Goal: Information Seeking & Learning: Learn about a topic

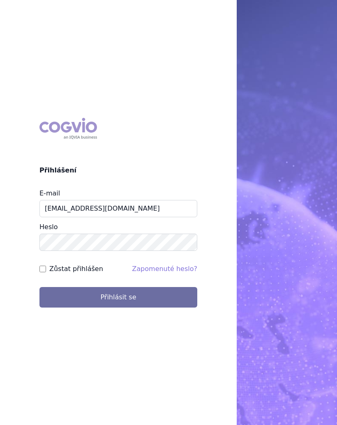
click at [130, 298] on button "Přihlásit se" at bounding box center [118, 297] width 158 height 21
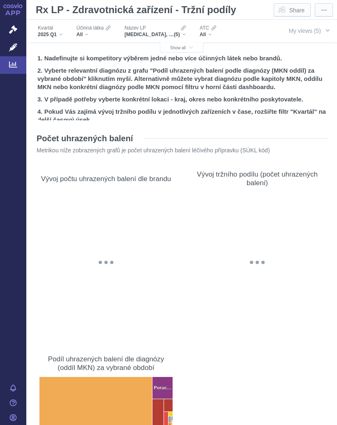
click at [322, 31] on button "My views (5)" at bounding box center [309, 31] width 56 height 16
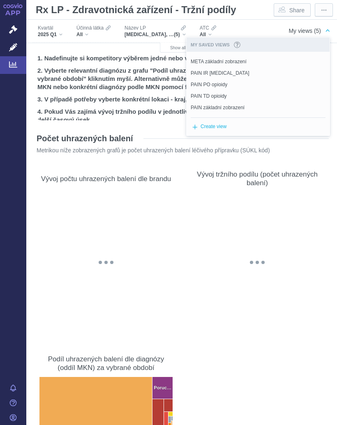
click at [0, 0] on span "Set as default" at bounding box center [0, 0] width 0 height 0
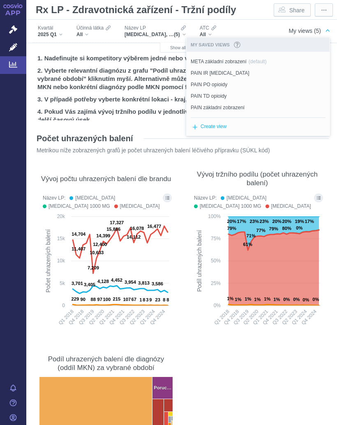
click at [251, 364] on section "Počet uhrazených balení Metrikou níže zobrazených grafů je počet uhrazených bal…" at bounding box center [182, 323] width 294 height 397
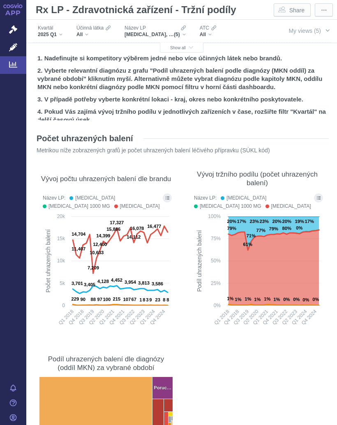
click at [184, 46] on span "Show all" at bounding box center [181, 48] width 23 height 5
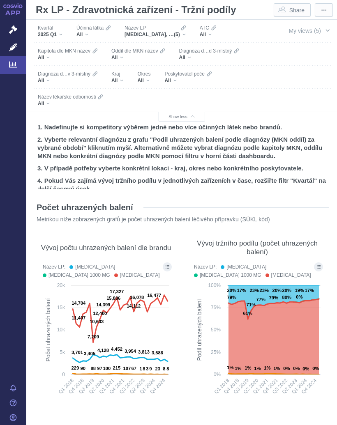
click at [175, 79] on div "All" at bounding box center [187, 80] width 47 height 7
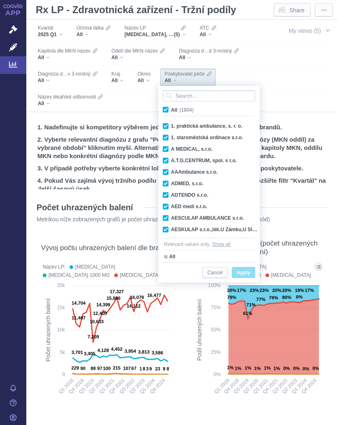
click at [169, 107] on label "All (1804)" at bounding box center [179, 110] width 36 height 8
click at [171, 107] on input "All (1804)" at bounding box center [173, 108] width 5 height 5
checkbox input "false"
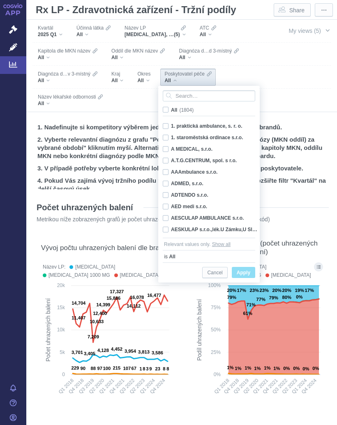
checkbox input "false"
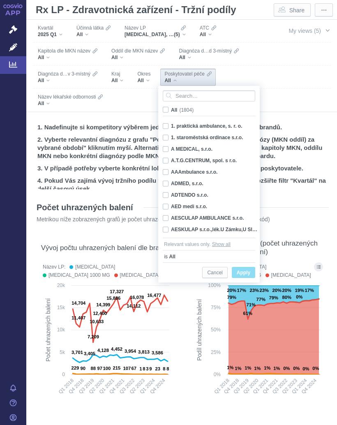
checkbox input "false"
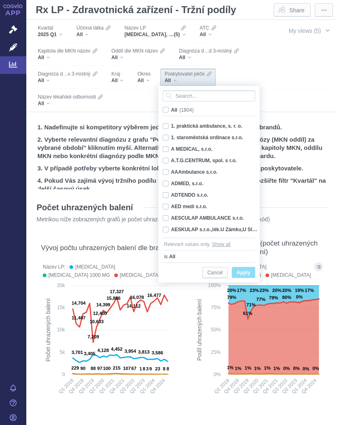
checkbox input "false"
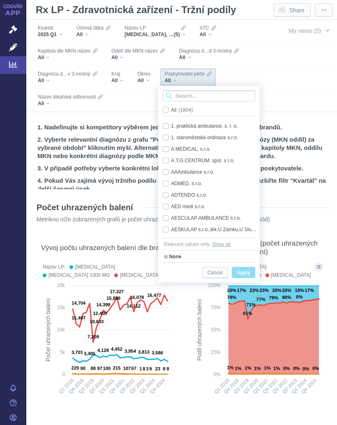
click at [192, 94] on input "Search attribute values" at bounding box center [209, 95] width 92 height 11
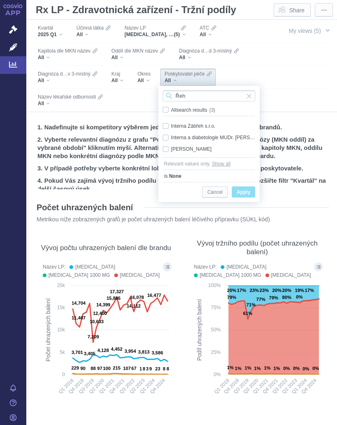
type input "Řeh"
click at [167, 136] on div "Interna a diabetologie MUDr. [PERSON_NAME],s.r.o. Only" at bounding box center [209, 138] width 101 height 12
checkbox input "true"
click at [0, 0] on span "Only" at bounding box center [0, 0] width 0 height 0
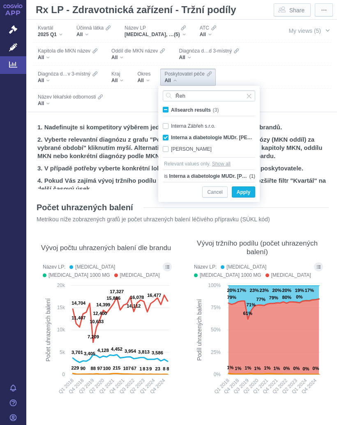
click at [247, 191] on span "Apply" at bounding box center [244, 192] width 14 height 10
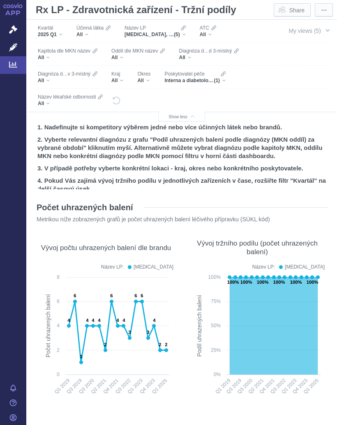
click at [186, 34] on div "GLUCOPHAGE, GLUCOPHAGE 1000 MG, GLUCOPHAGE XR, METFOGAMMA, METFOGAMMA 500 (5)" at bounding box center [154, 34] width 61 height 7
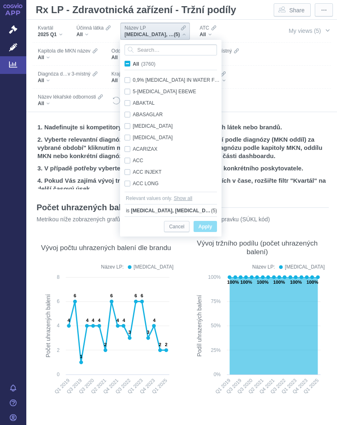
click at [133, 62] on span "All (3760)" at bounding box center [144, 64] width 23 height 6
click at [133, 62] on input "All (3760)" at bounding box center [135, 62] width 5 height 5
checkbox input "true"
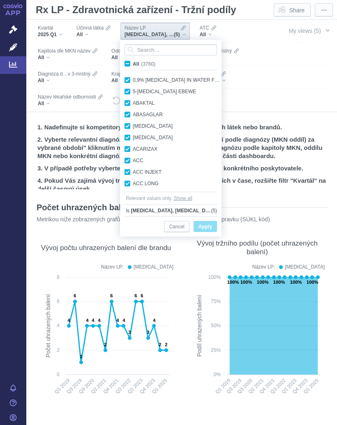
checkbox input "true"
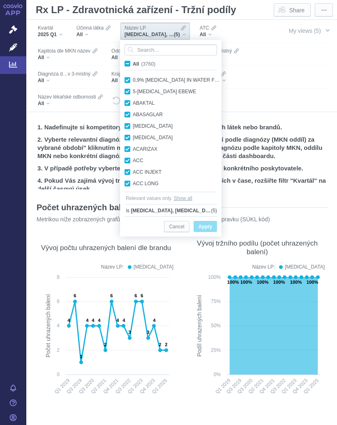
checkbox input "true"
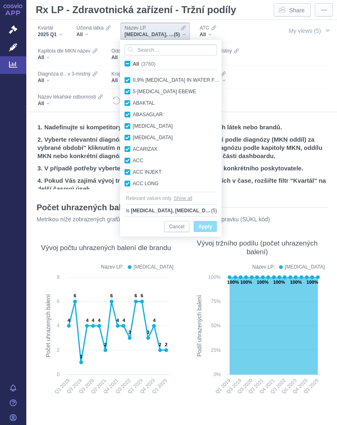
checkbox input "true"
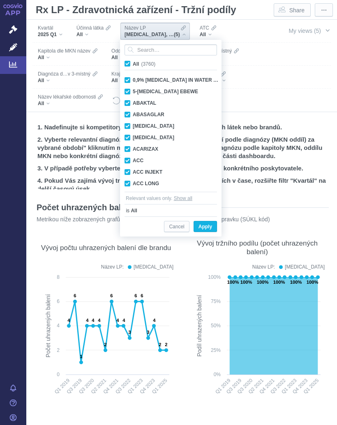
click at [133, 64] on span "All (3760)" at bounding box center [144, 64] width 23 height 6
click at [133, 64] on input "All (3760)" at bounding box center [135, 62] width 5 height 5
checkbox input "false"
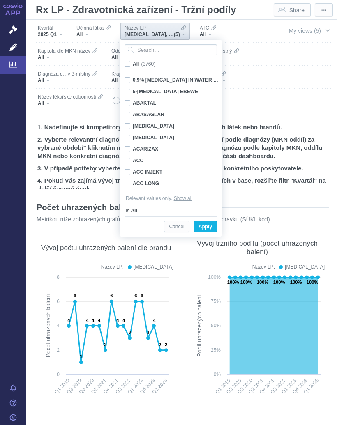
checkbox input "false"
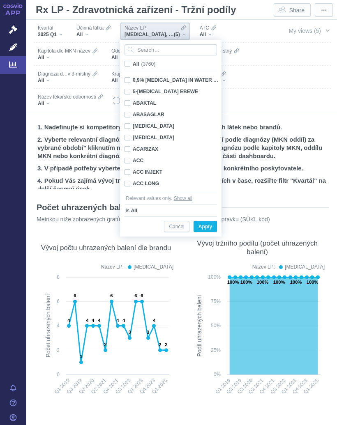
checkbox input "false"
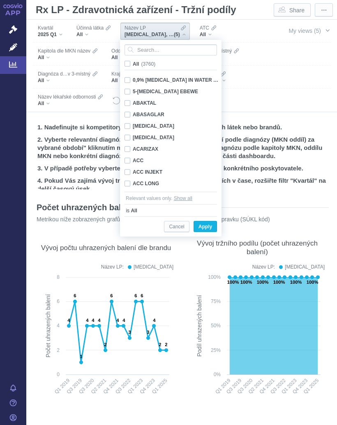
checkbox input "false"
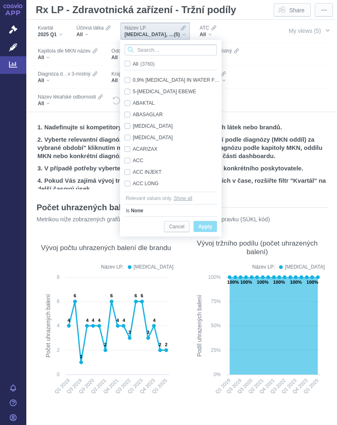
click at [159, 49] on input "Search attribute values" at bounding box center [170, 49] width 92 height 11
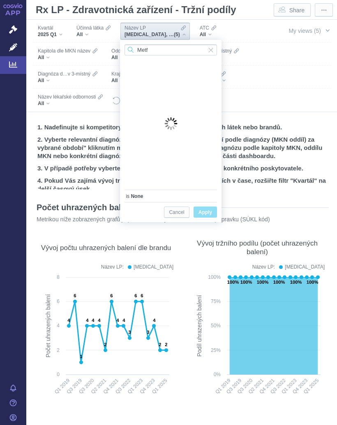
type input "Metfo"
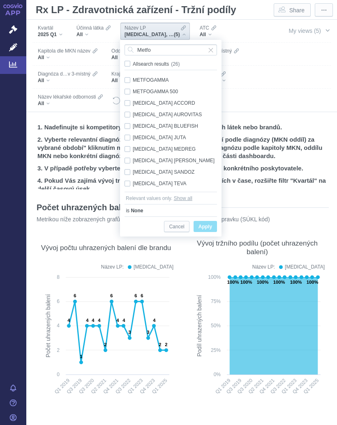
click at [276, 78] on div "Kvartál 2025 Q1 Účinná látka All Název LP GLUCOPHAGE, GLUCOPHAGE 1000 MG, GLUCO…" at bounding box center [181, 66] width 311 height 92
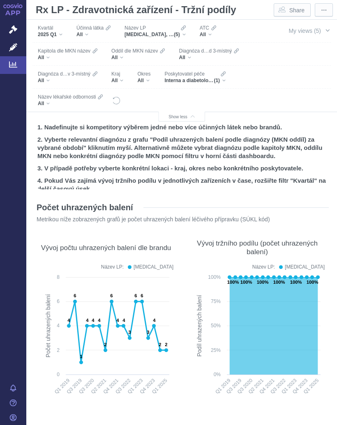
click at [185, 30] on icon "Filters" at bounding box center [183, 28] width 5 height 7
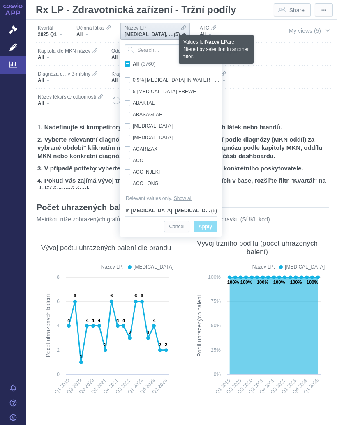
click at [281, 82] on div "Kvartál 2025 Q1 Účinná látka All Název LP GLUCOPHAGE, GLUCOPHAGE 1000 MG, GLUCO…" at bounding box center [181, 66] width 311 height 92
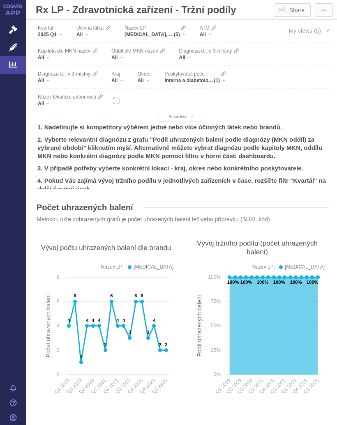
click at [187, 30] on div "Název LP GLUCOPHAGE, GLUCOPHAGE 1000 MG, GLUCOPHAGE XR, METFOGAMMA, METFOGAMMA …" at bounding box center [154, 31] width 69 height 17
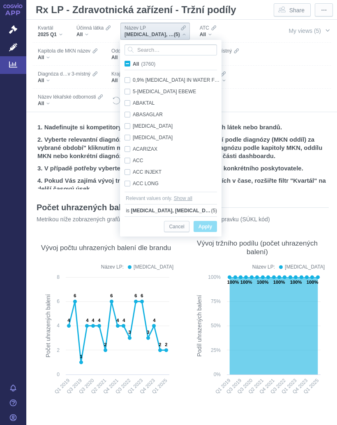
click at [133, 58] on div at bounding box center [170, 49] width 101 height 19
click at [133, 64] on span "All (3760)" at bounding box center [144, 64] width 23 height 6
click at [133, 64] on input "All (3760)" at bounding box center [135, 62] width 5 height 5
checkbox input "true"
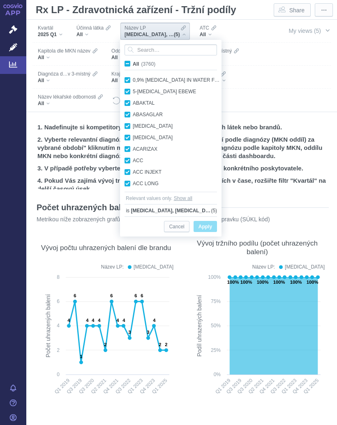
checkbox input "true"
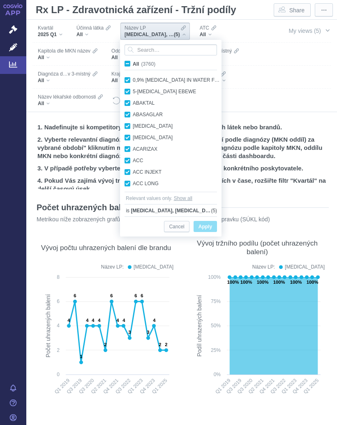
checkbox input "true"
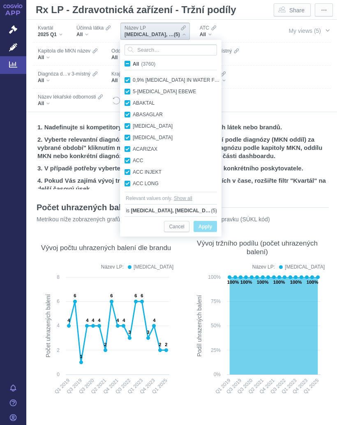
checkbox input "true"
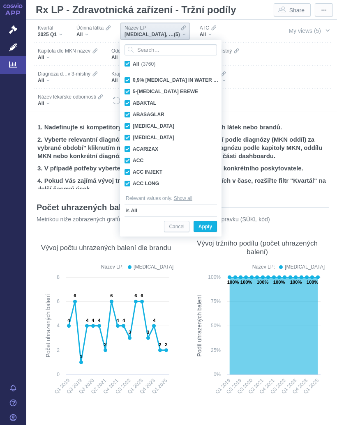
click at [131, 62] on label "All (3760)" at bounding box center [141, 64] width 36 height 8
click at [133, 62] on input "All (3760)" at bounding box center [135, 62] width 5 height 5
checkbox input "false"
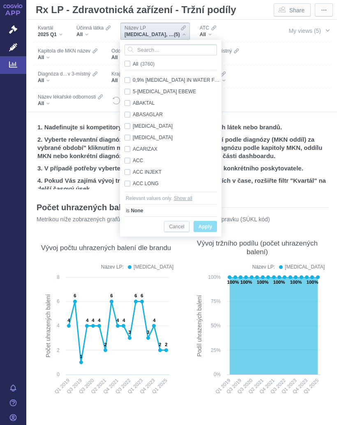
checkbox input "false"
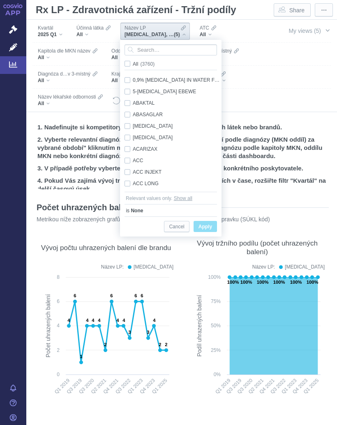
checkbox input "false"
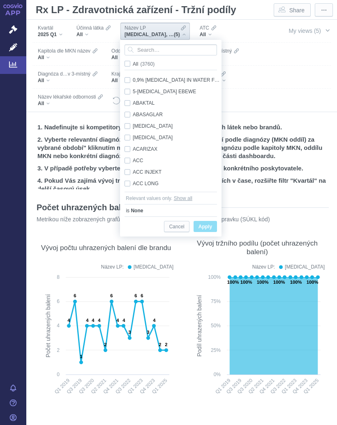
checkbox input "false"
click at [209, 227] on span "Apply" at bounding box center [205, 227] width 14 height 10
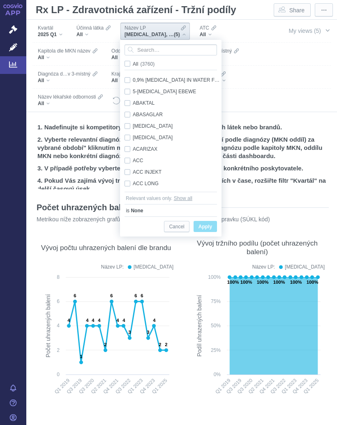
click at [209, 225] on span "Apply" at bounding box center [205, 227] width 14 height 10
click at [324, 29] on span "button" at bounding box center [327, 30] width 7 height 7
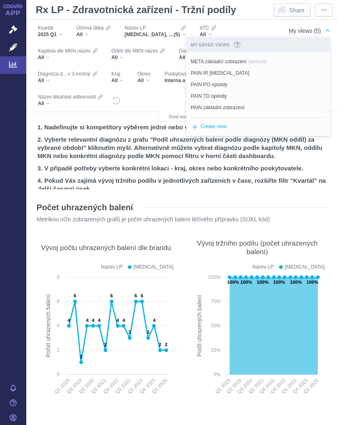
click at [0, 0] on span "Unset as default" at bounding box center [0, 0] width 0 height 0
click at [157, 100] on div "Filters" at bounding box center [195, 100] width 148 height 23
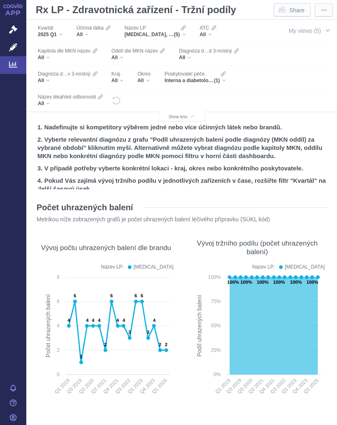
click at [93, 31] on div "All" at bounding box center [93, 34] width 34 height 7
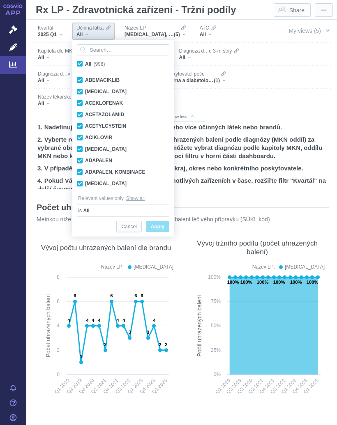
click at [83, 63] on label "All (998)" at bounding box center [92, 64] width 33 height 8
click at [85, 63] on input "All (998)" at bounding box center [87, 62] width 5 height 5
checkbox input "false"
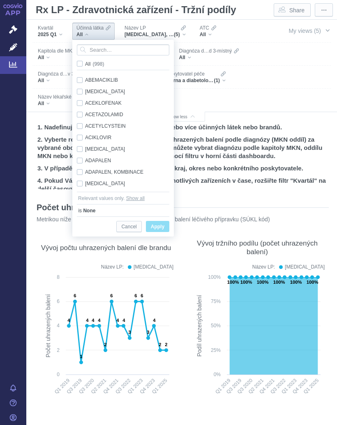
checkbox input "false"
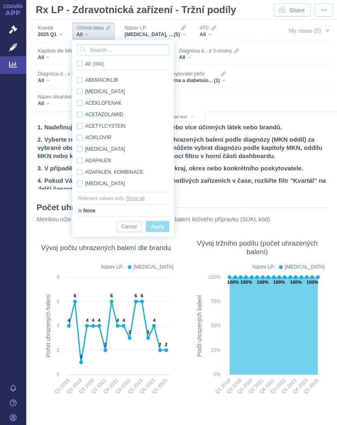
checkbox input "false"
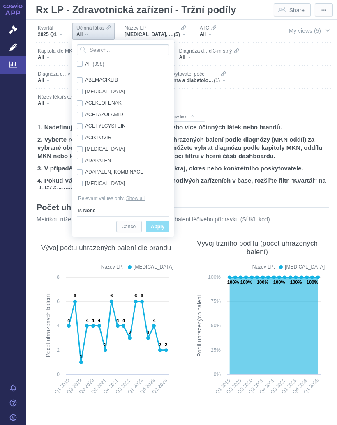
checkbox input "false"
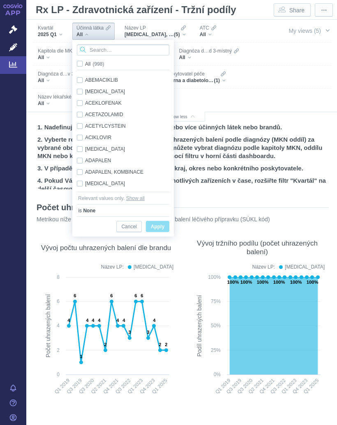
click at [108, 48] on input "Search attribute values" at bounding box center [123, 49] width 92 height 11
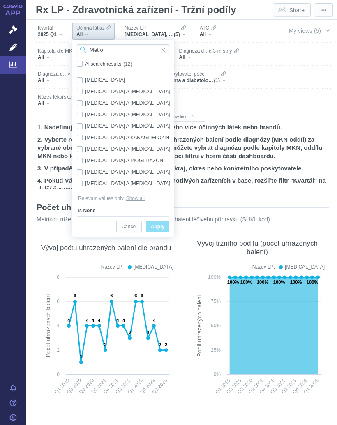
type input "Metfo"
click at [82, 76] on div "METFORMIN Only" at bounding box center [124, 80] width 103 height 12
checkbox input "true"
click at [163, 225] on span "Apply" at bounding box center [158, 227] width 14 height 10
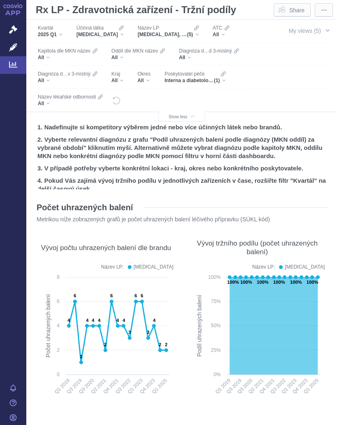
click at [190, 30] on div "Název LP GLUCOPHAGE, GLUCOPHAGE 1000 MG, GLUCOPHAGE XR, METFOGAMMA, METFOGAMMA …" at bounding box center [167, 31] width 69 height 17
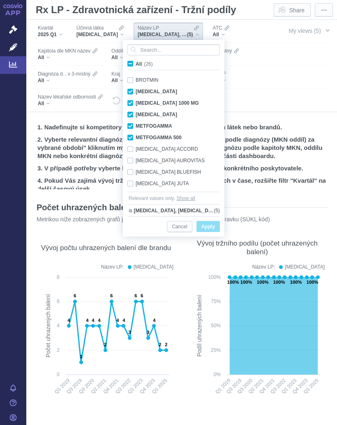
click at [136, 62] on input "All (26)" at bounding box center [138, 62] width 5 height 5
checkbox input "true"
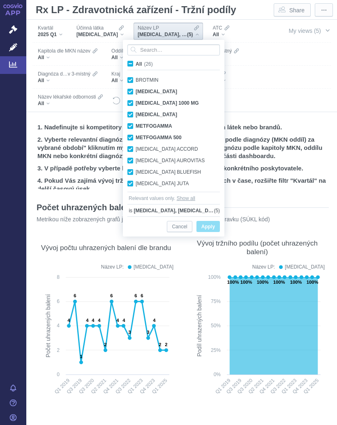
checkbox input "true"
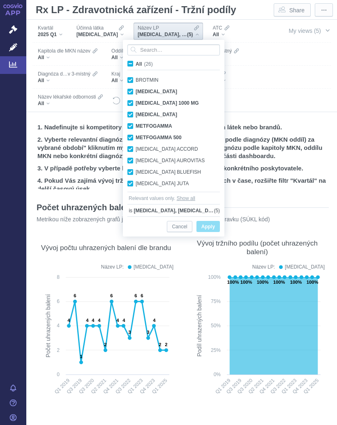
checkbox input "true"
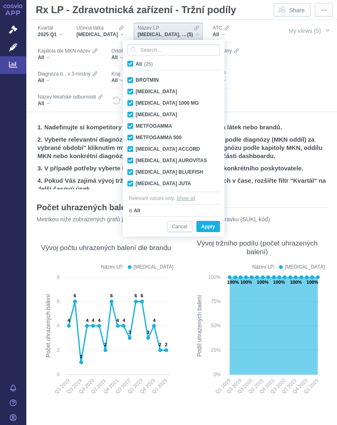
click at [214, 224] on span "Apply" at bounding box center [208, 227] width 14 height 10
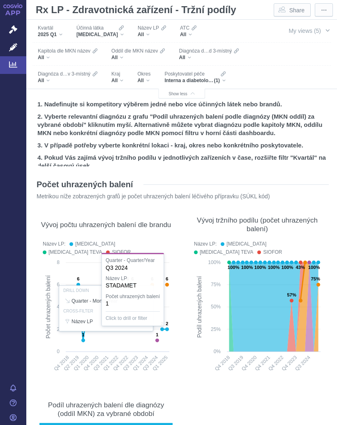
click at [187, 341] on div "Vývoj tržního podílu (počet uhrazených balení) Název LP: GLUCOPHAGE XR METFORMI…" at bounding box center [257, 295] width 143 height 177
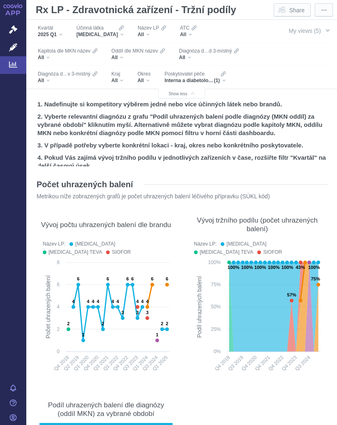
click at [111, 32] on div "METFORMIN" at bounding box center [99, 34] width 47 height 7
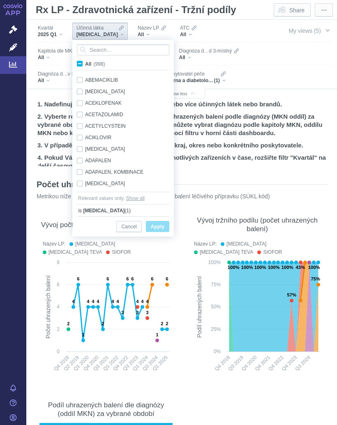
click at [82, 60] on label "All (998)" at bounding box center [92, 64] width 33 height 8
click at [85, 60] on input "All (998)" at bounding box center [87, 62] width 5 height 5
checkbox input "true"
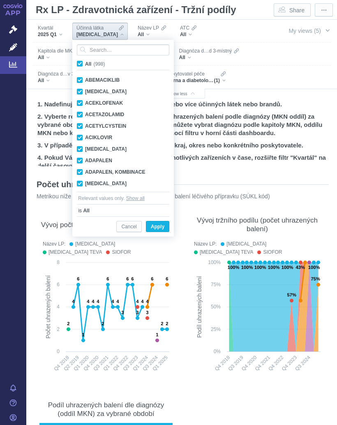
checkbox input "true"
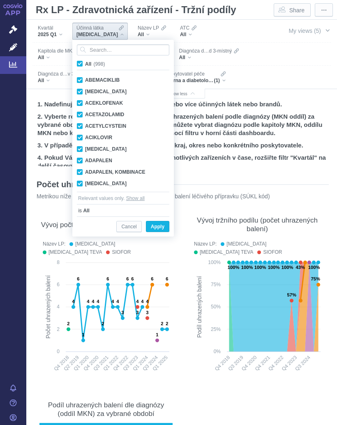
checkbox input "true"
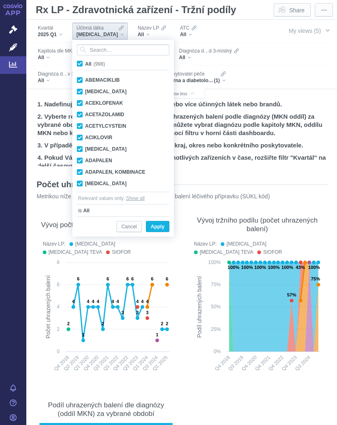
checkbox input "true"
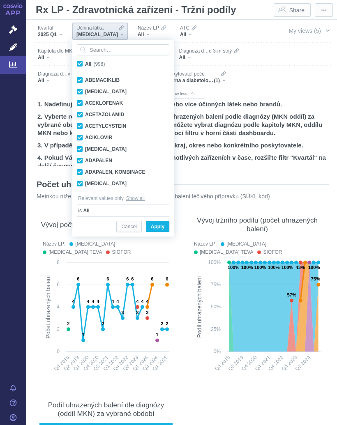
click at [83, 62] on label "All (998)" at bounding box center [92, 64] width 33 height 8
click at [85, 62] on input "All (998)" at bounding box center [87, 62] width 5 height 5
checkbox input "false"
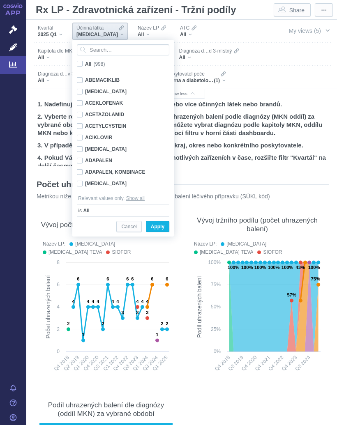
checkbox input "false"
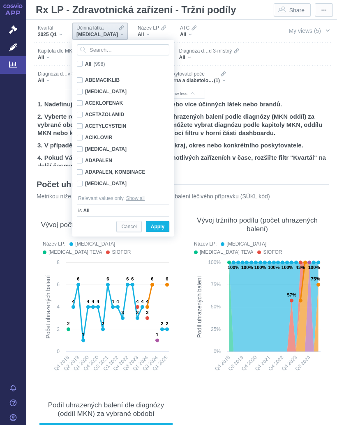
checkbox input "false"
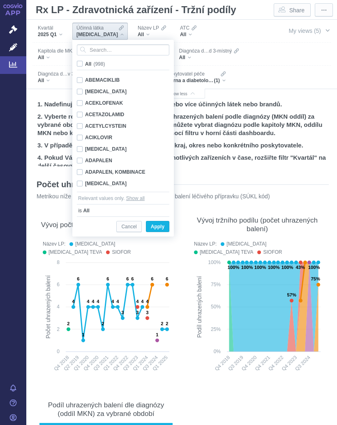
checkbox input "false"
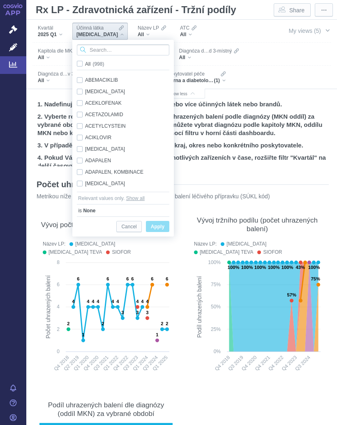
click at [113, 51] on input "Search attribute values" at bounding box center [123, 49] width 92 height 11
type input "S"
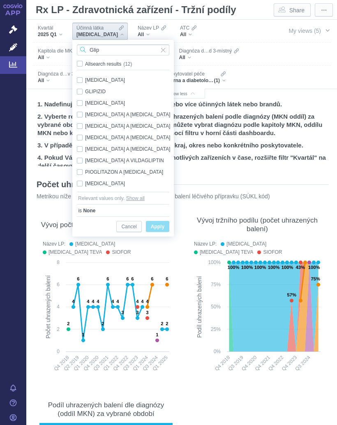
type input "Glip"
click at [81, 148] on div "METFORMIN A SITAGLIPTIN Only" at bounding box center [124, 149] width 103 height 12
checkbox input "true"
click at [81, 159] on div "METFORMIN A VILDAGLIPTIN Only" at bounding box center [124, 161] width 103 height 12
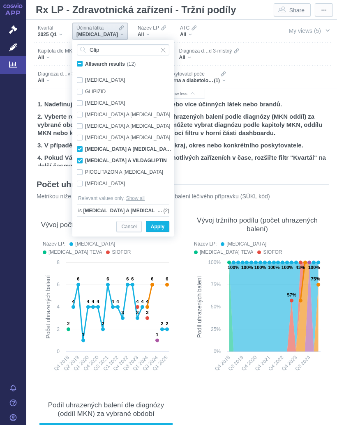
checkbox input "true"
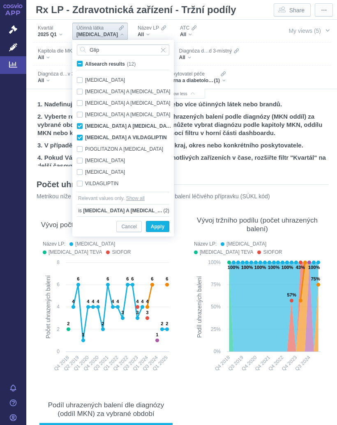
scroll to position [23, 0]
click at [83, 167] on div "SITAGLIPTIN Only" at bounding box center [124, 172] width 103 height 12
click at [84, 177] on div "SITAGLIPTIN Only" at bounding box center [124, 172] width 103 height 12
click at [83, 177] on div "SITAGLIPTIN Only" at bounding box center [124, 172] width 103 height 12
checkbox input "true"
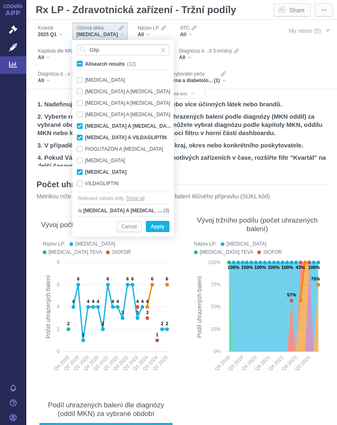
click at [83, 179] on div "VILDAGLIPTIN Only" at bounding box center [124, 184] width 103 height 12
checkbox input "true"
click at [156, 225] on span "Apply" at bounding box center [158, 227] width 14 height 10
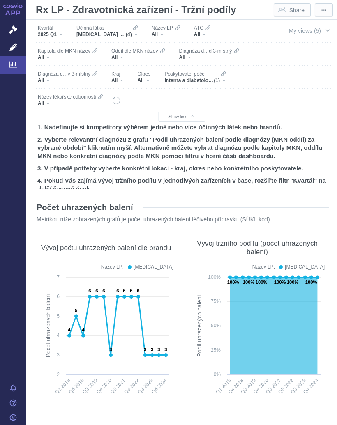
click at [220, 81] on div "Interna a diabetologie MUDr. Řeha,s.r.o. (1)" at bounding box center [194, 80] width 61 height 7
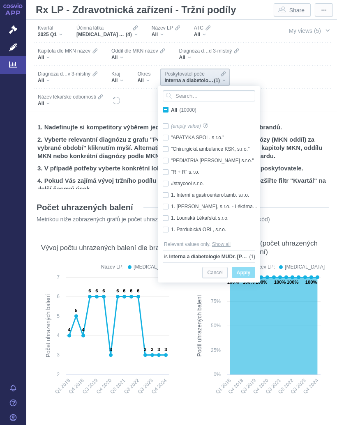
click at [169, 112] on label "All (10000)" at bounding box center [180, 110] width 39 height 8
click at [171, 111] on input "All (10000)" at bounding box center [173, 108] width 5 height 5
checkbox input "true"
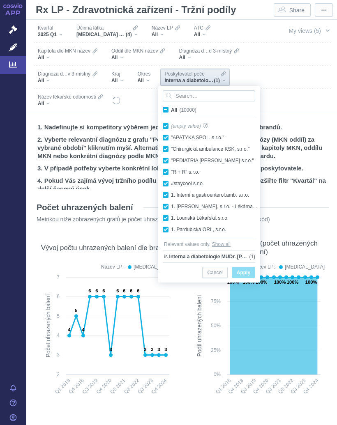
checkbox input "true"
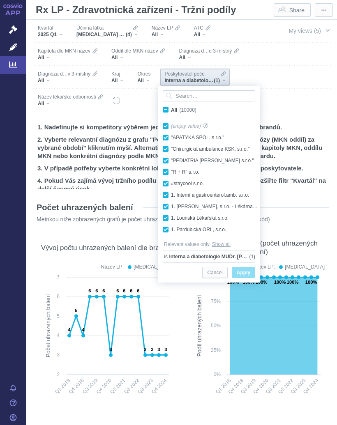
checkbox input "true"
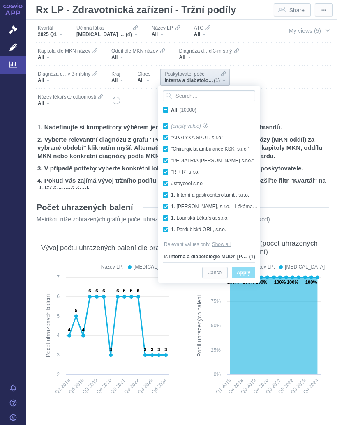
checkbox input "true"
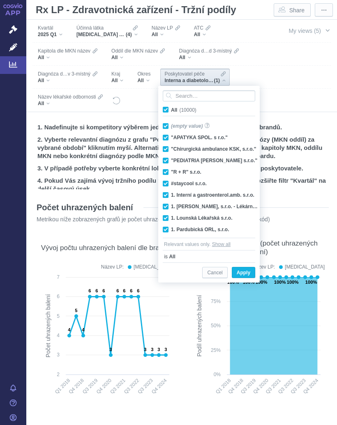
click at [171, 110] on span "All (10000)" at bounding box center [183, 110] width 25 height 6
click at [171, 110] on input "All (10000)" at bounding box center [173, 108] width 5 height 5
checkbox input "false"
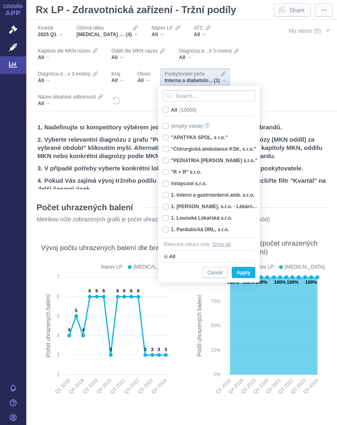
checkbox input "false"
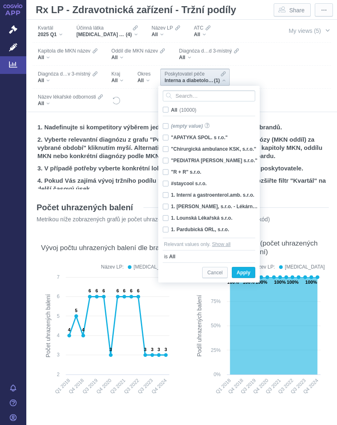
checkbox input "false"
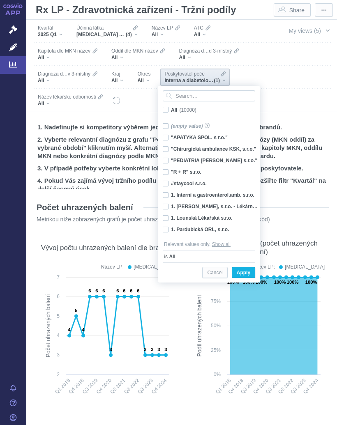
checkbox input "false"
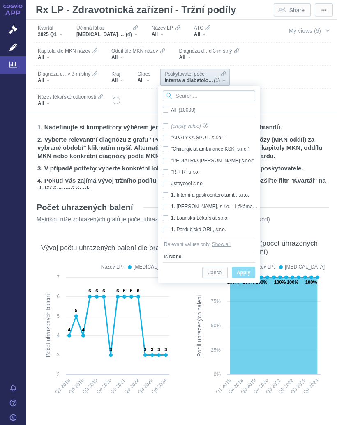
click at [193, 95] on input "Search attribute values" at bounding box center [209, 95] width 92 height 11
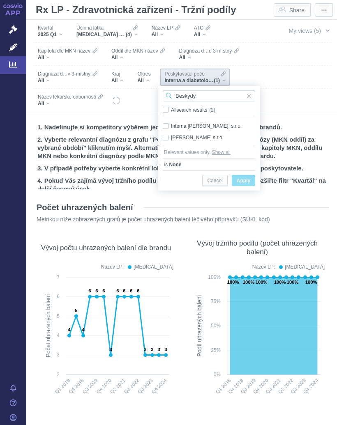
type input "Beskydy"
click at [168, 124] on div "Interna [PERSON_NAME], s.r.o. Only" at bounding box center [209, 126] width 101 height 12
checkbox input "true"
click at [0, 0] on span "Only" at bounding box center [0, 0] width 0 height 0
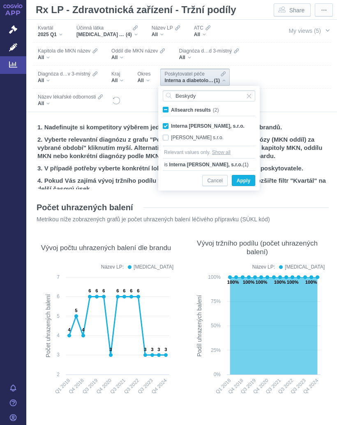
click at [248, 181] on span "Apply" at bounding box center [244, 181] width 14 height 10
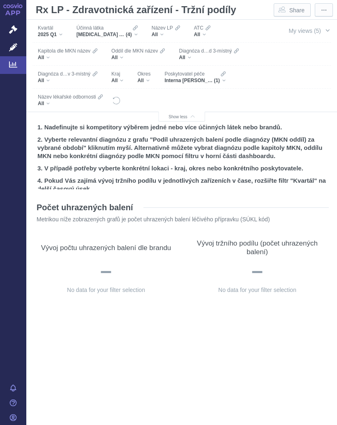
click at [134, 32] on div "METFORMIN A SITAGLIPTIN, METFORMIN A VILDAGLIPTIN, SITAGLIPTIN, VILDAGLIPTIN (4)" at bounding box center [106, 34] width 61 height 7
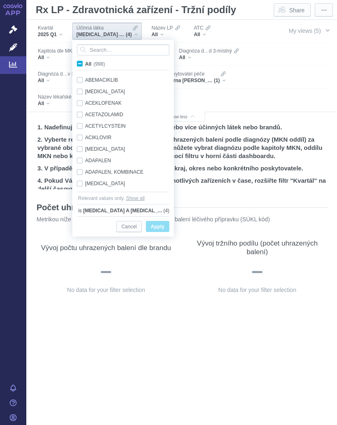
click at [85, 62] on span "All (998)" at bounding box center [95, 64] width 20 height 6
click at [85, 62] on input "All (998)" at bounding box center [87, 62] width 5 height 5
checkbox input "true"
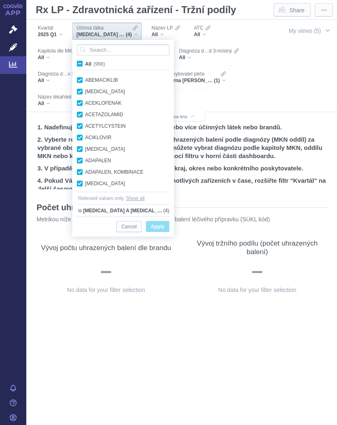
checkbox input "true"
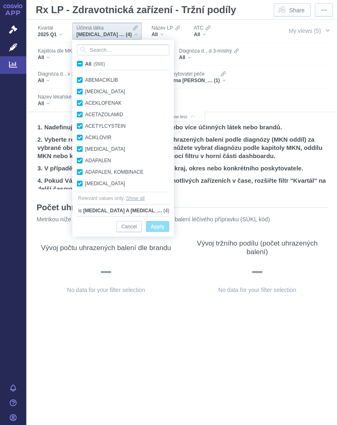
checkbox input "true"
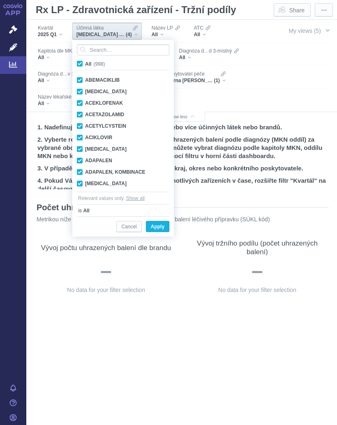
click at [83, 63] on label "All (998)" at bounding box center [92, 64] width 33 height 8
click at [85, 63] on input "All (998)" at bounding box center [87, 62] width 5 height 5
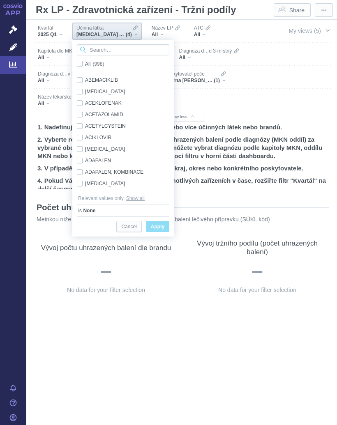
click at [109, 50] on input "Search attribute values" at bounding box center [123, 49] width 92 height 11
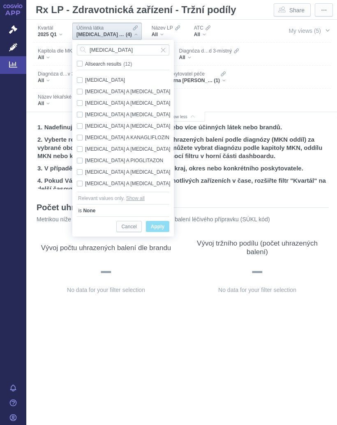
click at [81, 81] on div "METFORMIN Only" at bounding box center [124, 80] width 103 height 12
click at [0, 0] on span "Only" at bounding box center [0, 0] width 0 height 0
click at [162, 226] on span "Apply" at bounding box center [158, 227] width 14 height 10
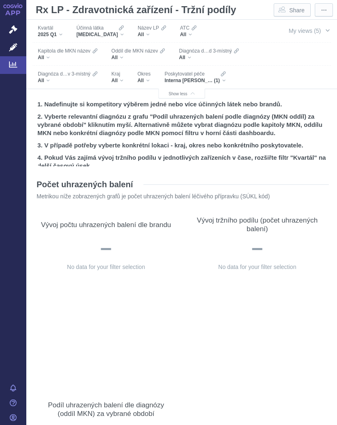
click at [164, 80] on div "Interna [PERSON_NAME], s.r.o. (1)" at bounding box center [194, 80] width 61 height 7
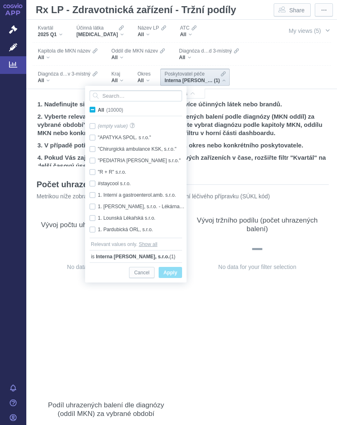
click at [98, 110] on span "All (10000)" at bounding box center [110, 110] width 25 height 6
click at [98, 110] on input "All (10000)" at bounding box center [100, 108] width 5 height 5
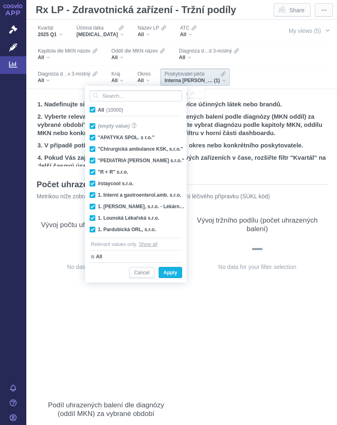
click at [98, 111] on input "All (10000)" at bounding box center [100, 108] width 5 height 5
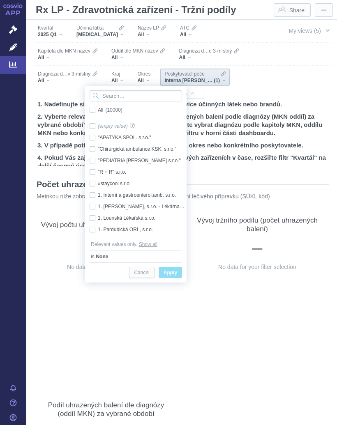
click at [122, 97] on input "Search attribute values" at bounding box center [136, 95] width 92 height 11
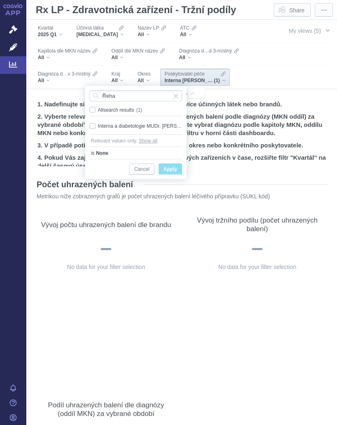
click at [0, 0] on span "Only" at bounding box center [0, 0] width 0 height 0
click at [175, 164] on button "Apply" at bounding box center [170, 168] width 23 height 11
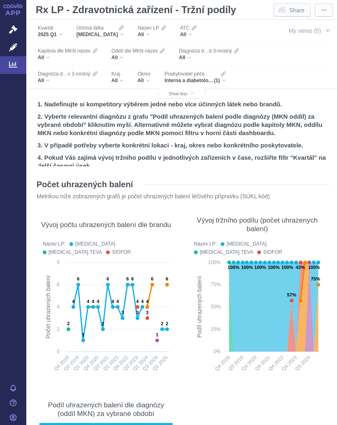
click at [115, 36] on div "Účinná látka METFORMIN" at bounding box center [99, 31] width 55 height 17
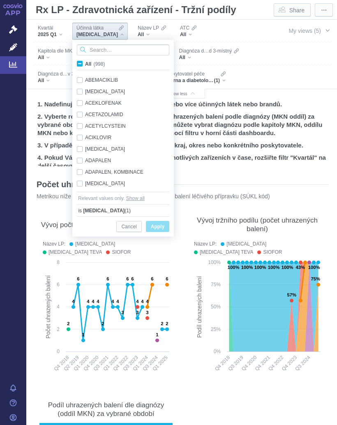
scroll to position [0, 0]
click at [122, 50] on input "Search attribute values" at bounding box center [123, 49] width 92 height 11
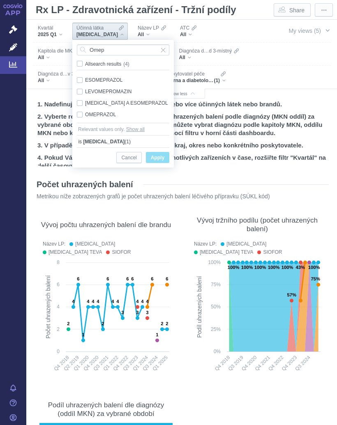
click at [82, 113] on div "OMEPRAZOL Only" at bounding box center [123, 115] width 101 height 12
click at [0, 0] on span "Only" at bounding box center [0, 0] width 0 height 0
click at [161, 153] on button "Apply" at bounding box center [157, 157] width 23 height 11
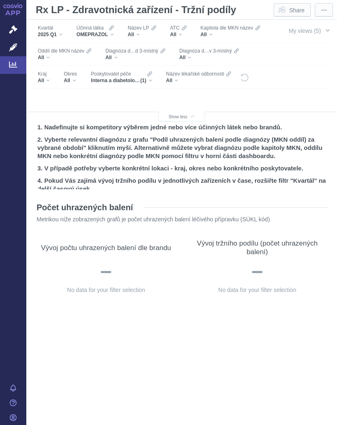
click at [13, 64] on icon at bounding box center [13, 64] width 8 height 8
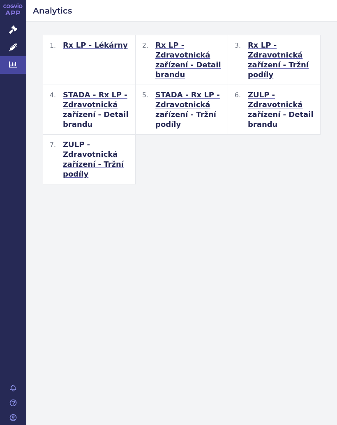
click at [267, 61] on span "Rx LP - Zdravotnická zařízení - Tržní podíly" at bounding box center [281, 59] width 66 height 39
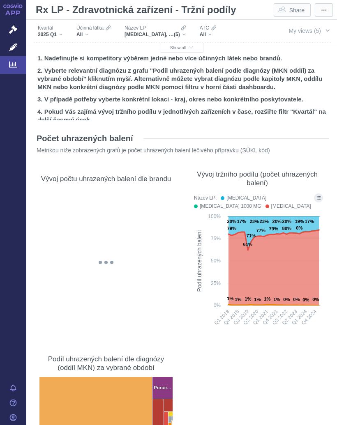
click at [186, 50] on span "Show all" at bounding box center [181, 48] width 23 height 5
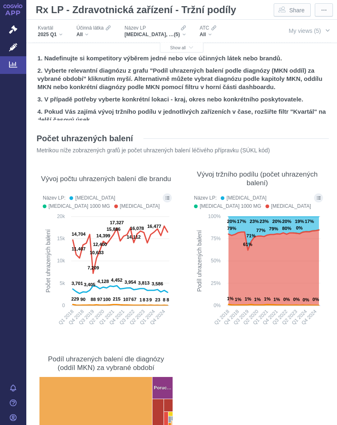
click at [315, 29] on span "My views (5)" at bounding box center [304, 31] width 32 height 7
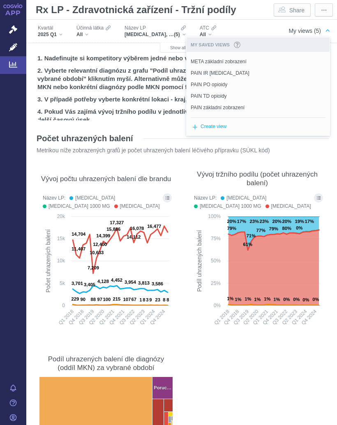
click at [0, 0] on button "Set as default" at bounding box center [0, 0] width 0 height 0
click at [0, 0] on div "More actions" at bounding box center [0, 0] width 0 height 0
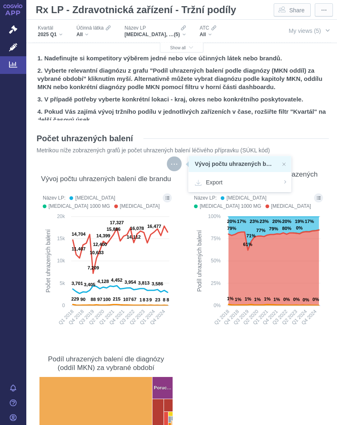
click at [179, 48] on span "Show all" at bounding box center [181, 48] width 23 height 5
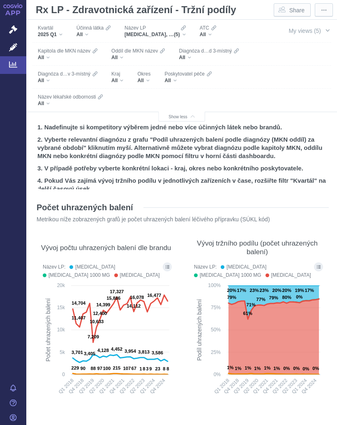
click at [88, 37] on div "All" at bounding box center [93, 34] width 34 height 7
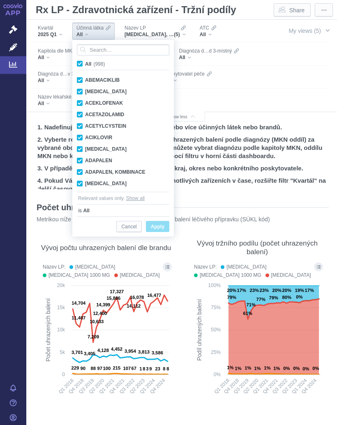
click at [85, 62] on input "All (998)" at bounding box center [87, 62] width 5 height 5
checkbox input "false"
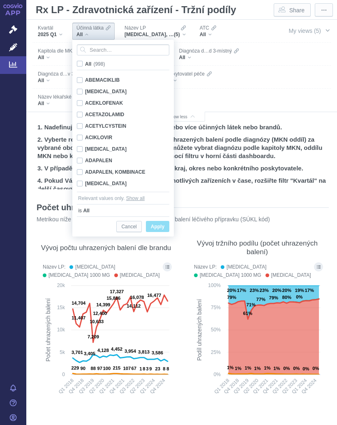
checkbox input "false"
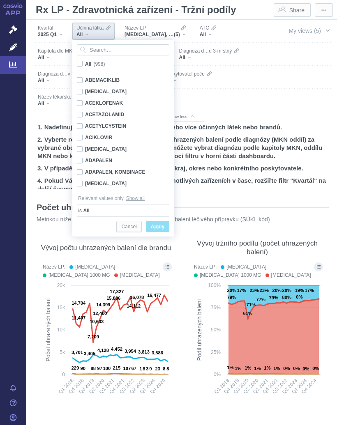
checkbox input "false"
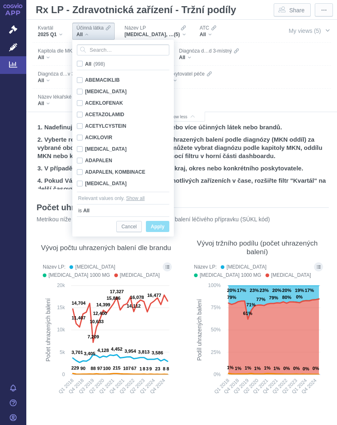
checkbox input "false"
click at [108, 51] on input "Search attribute values" at bounding box center [123, 49] width 92 height 11
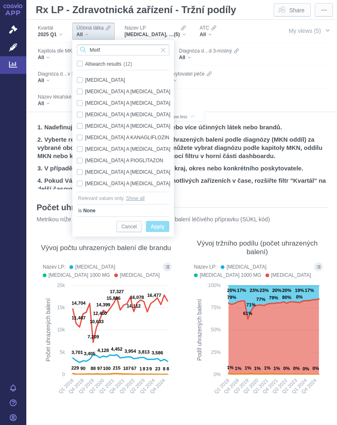
type input "Metf"
click at [105, 80] on div "METFORMIN Only" at bounding box center [124, 80] width 103 height 12
checkbox input "true"
click at [0, 0] on span "Only" at bounding box center [0, 0] width 0 height 0
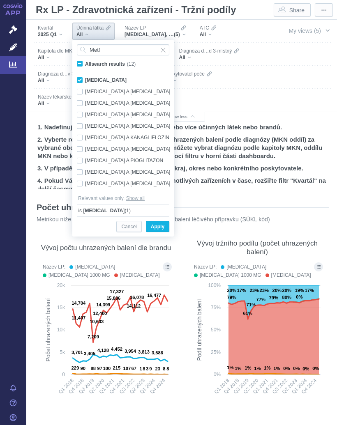
click at [161, 224] on span "Apply" at bounding box center [158, 227] width 14 height 10
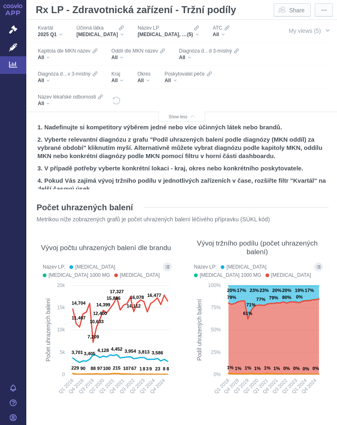
click at [118, 76] on span "Kraj" at bounding box center [115, 74] width 9 height 7
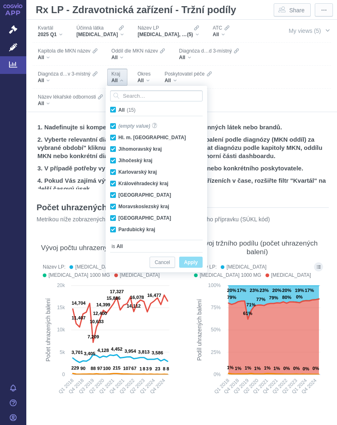
click at [119, 108] on input "All (15)" at bounding box center [120, 108] width 5 height 5
checkbox input "false"
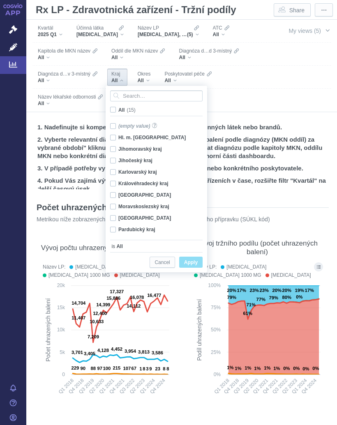
checkbox input "false"
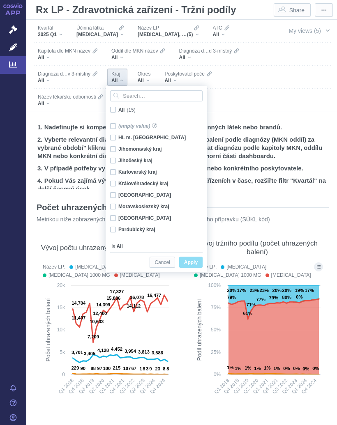
checkbox input "false"
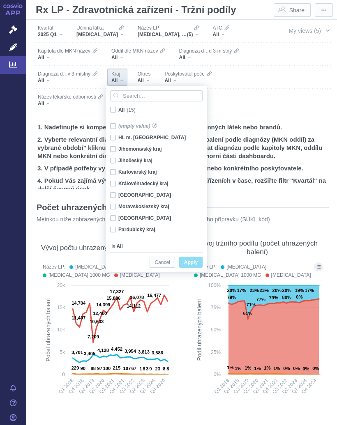
checkbox input "false"
click at [139, 203] on div "Moravskoslezský kraj Only" at bounding box center [157, 207] width 103 height 12
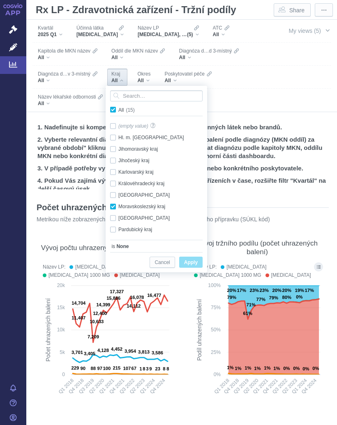
checkbox input "true"
click at [195, 258] on span "Apply" at bounding box center [191, 263] width 14 height 10
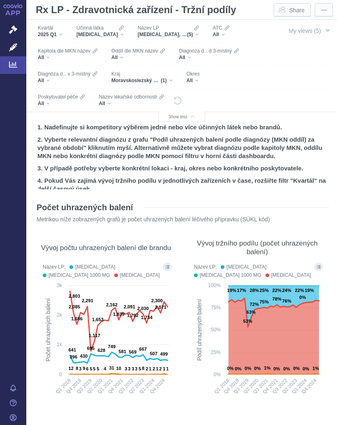
click at [170, 268] on button "Show all legend items in a dialog" at bounding box center [167, 266] width 9 height 9
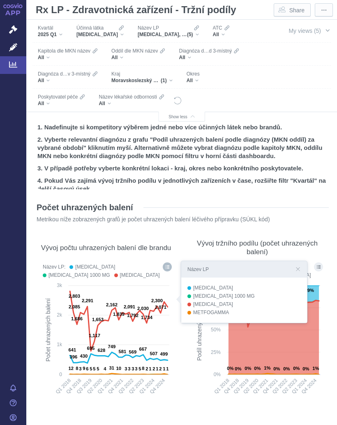
click at [198, 384] on rect at bounding box center [257, 341] width 135 height 121
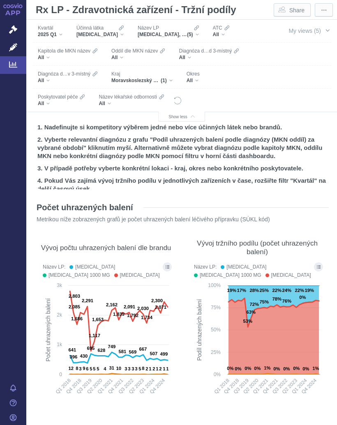
click at [189, 35] on div "Název LP GLUCOPHAGE, GLUCOPHAGE 1000 MG, GLUCOPHAGE XR, METFOGAMMA, METFOGAMMA …" at bounding box center [167, 31] width 69 height 17
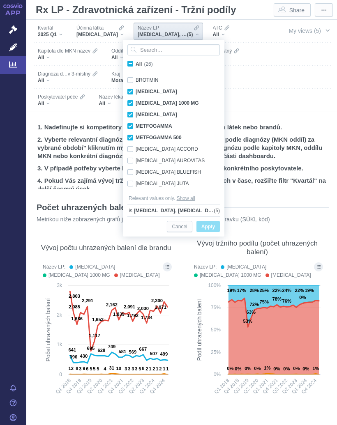
click at [136, 63] on span "All (26)" at bounding box center [144, 64] width 17 height 6
click at [136, 63] on input "All (26)" at bounding box center [138, 62] width 5 height 5
checkbox input "true"
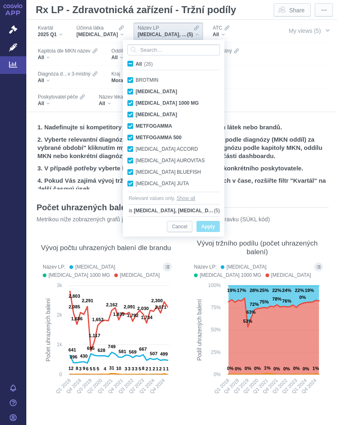
checkbox input "true"
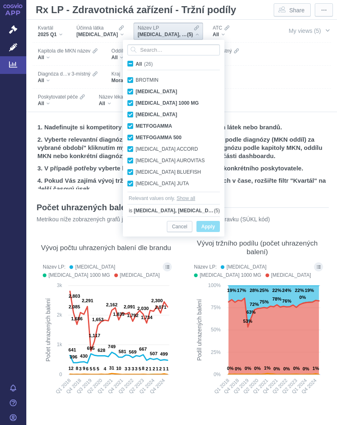
checkbox input "true"
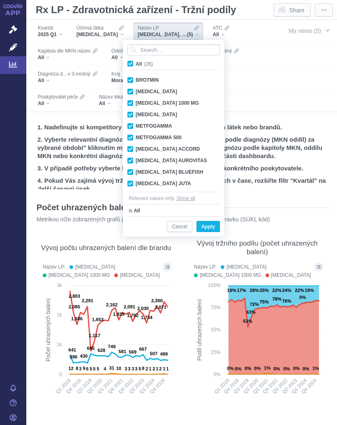
click at [210, 225] on span "Apply" at bounding box center [208, 227] width 14 height 10
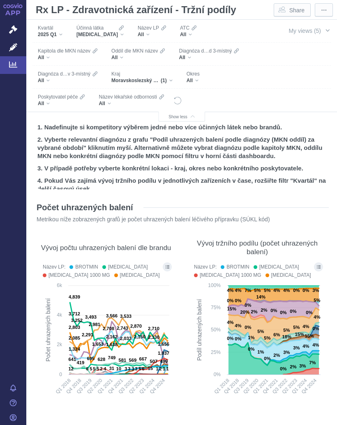
click at [85, 100] on div "All" at bounding box center [61, 103] width 47 height 7
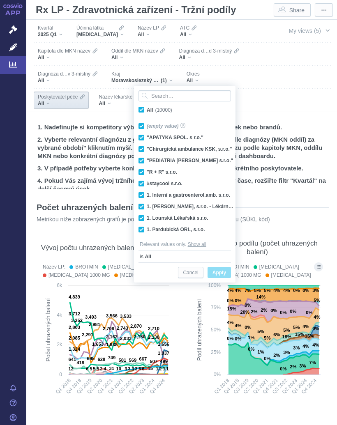
click at [145, 109] on label "All (10000)" at bounding box center [156, 110] width 39 height 8
click at [147, 109] on input "All (10000)" at bounding box center [149, 108] width 5 height 5
checkbox input "false"
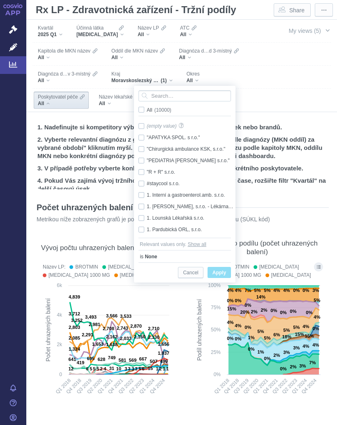
checkbox input "false"
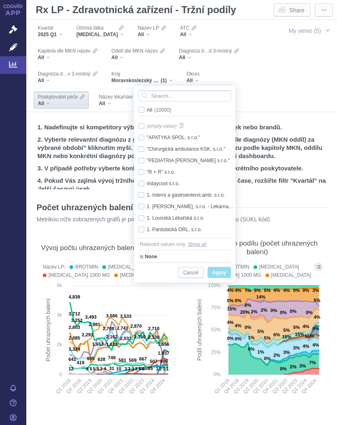
checkbox input "false"
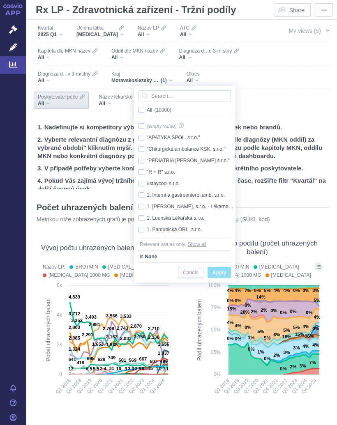
checkbox input "false"
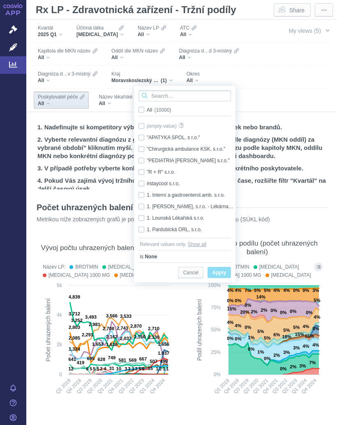
click at [165, 97] on input "Search attribute values" at bounding box center [184, 95] width 92 height 11
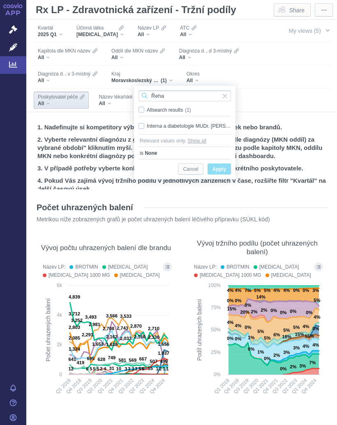
type input "Řeha"
click at [142, 123] on div "Interna a diabetologie MUDr. [PERSON_NAME],s.r.o. Only" at bounding box center [184, 126] width 101 height 12
checkbox input "true"
click at [223, 168] on span "Apply" at bounding box center [219, 169] width 14 height 10
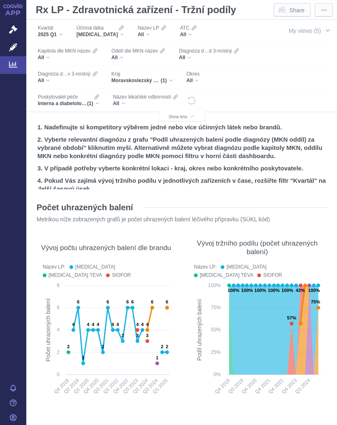
click at [99, 100] on div "Interna a diabetologie MUDr. Řeha,s.r.o. (1)" at bounding box center [68, 103] width 61 height 7
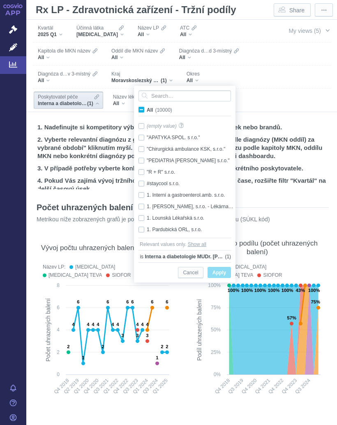
click at [148, 109] on input "All (10000)" at bounding box center [149, 108] width 5 height 5
checkbox input "true"
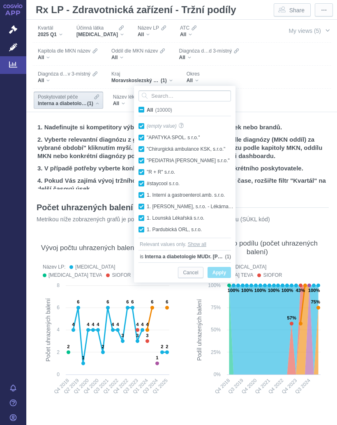
checkbox input "true"
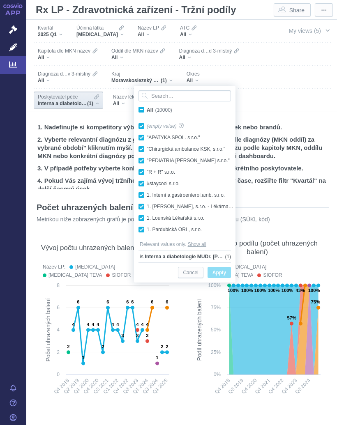
checkbox input "true"
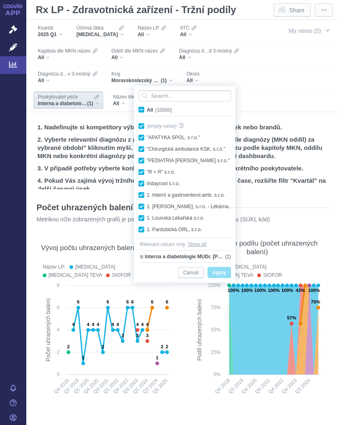
checkbox input "true"
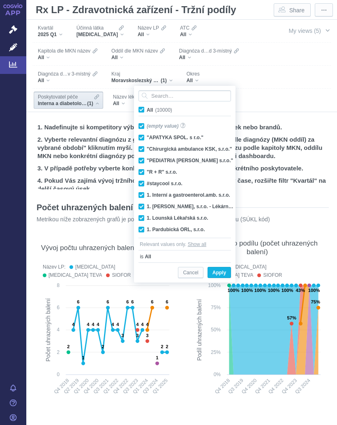
click at [147, 106] on input "All (10000)" at bounding box center [149, 108] width 5 height 5
checkbox input "false"
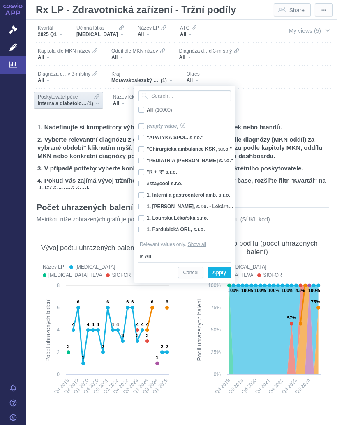
checkbox input "false"
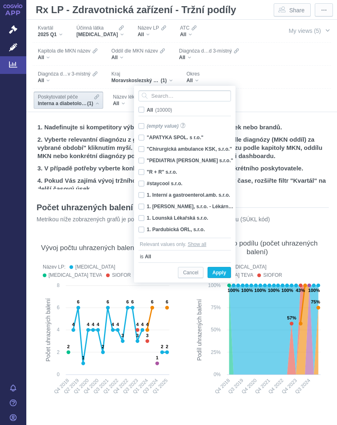
checkbox input "false"
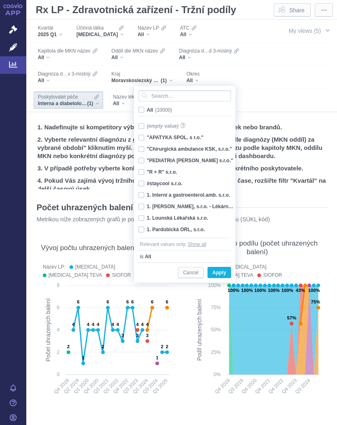
checkbox input "false"
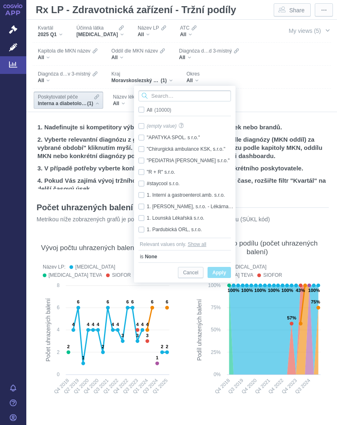
click at [176, 98] on input "Search attribute values" at bounding box center [184, 95] width 92 height 11
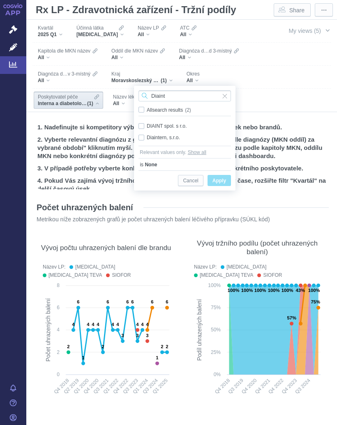
type input "Diaint"
click at [170, 126] on div "DIAINT spol. s r.o. Only" at bounding box center [184, 126] width 101 height 12
checkbox input "true"
click at [221, 178] on span "Apply" at bounding box center [219, 181] width 14 height 10
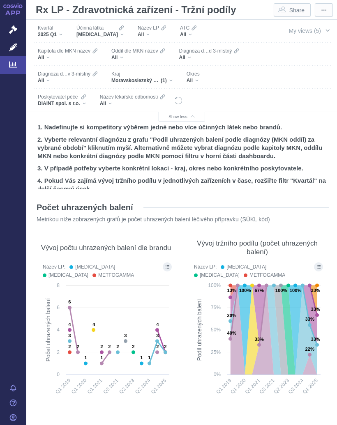
click at [169, 268] on button "Show all legend items in a dialog" at bounding box center [167, 266] width 9 height 9
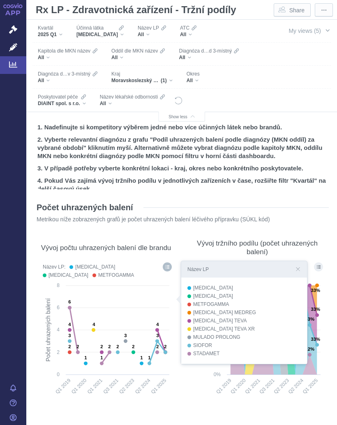
click at [193, 394] on rect at bounding box center [257, 341] width 135 height 121
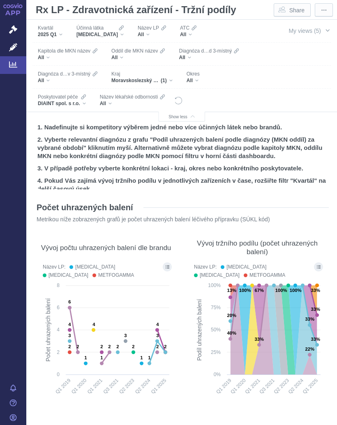
click at [16, 64] on icon at bounding box center [13, 65] width 8 height 6
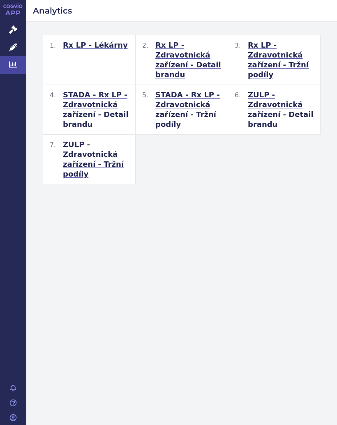
click at [175, 102] on span "STADA - Rx LP - Zdravotnická zařízení - Tržní podíly" at bounding box center [188, 109] width 66 height 39
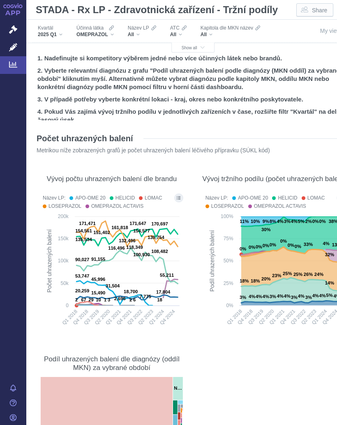
click at [193, 49] on span "Show all" at bounding box center [193, 48] width 23 height 5
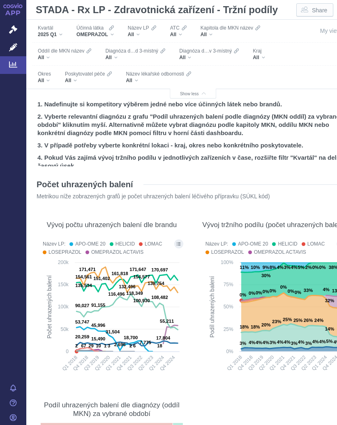
click at [136, 77] on div "All" at bounding box center [158, 80] width 65 height 7
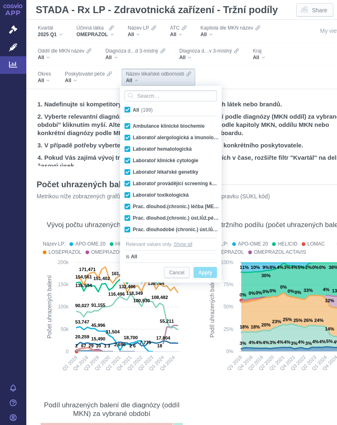
click at [133, 111] on span "All (199)" at bounding box center [143, 110] width 20 height 6
click at [133, 111] on input "All (199)" at bounding box center [135, 108] width 5 height 5
checkbox input "false"
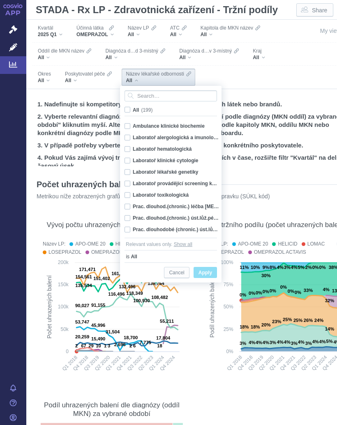
checkbox input "false"
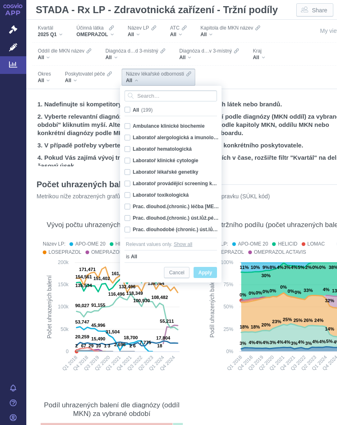
checkbox input "false"
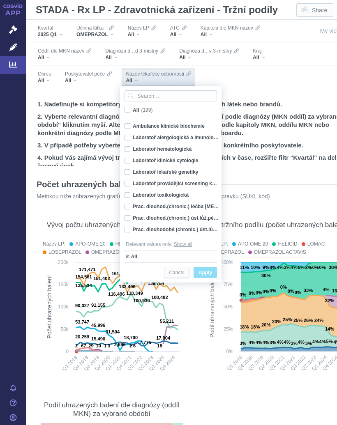
checkbox input "false"
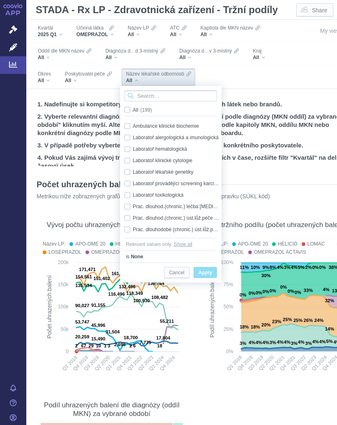
click at [164, 97] on input "Search attribute values" at bounding box center [170, 95] width 92 height 11
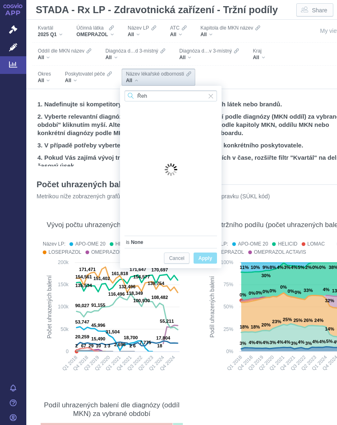
type input "Řeha"
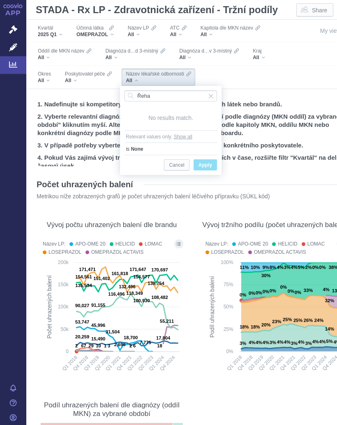
click at [233, 71] on div "Filters" at bounding box center [246, 77] width 92 height 23
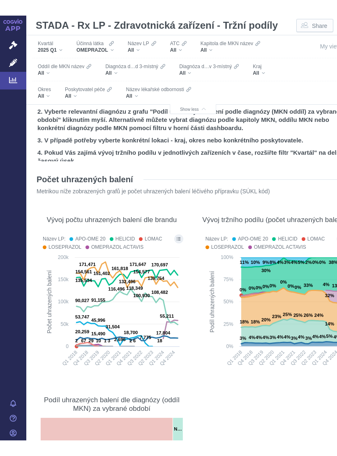
scroll to position [21, 0]
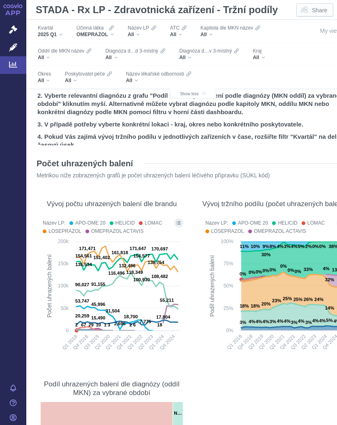
click at [79, 75] on span "Poskytovatel péče" at bounding box center [85, 74] width 40 height 7
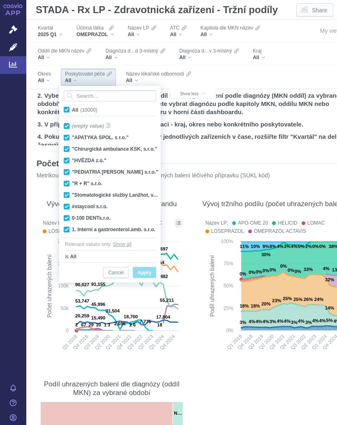
click at [70, 108] on label "All (10000)" at bounding box center [81, 110] width 39 height 8
click at [72, 108] on input "All (10000)" at bounding box center [74, 108] width 5 height 5
checkbox input "false"
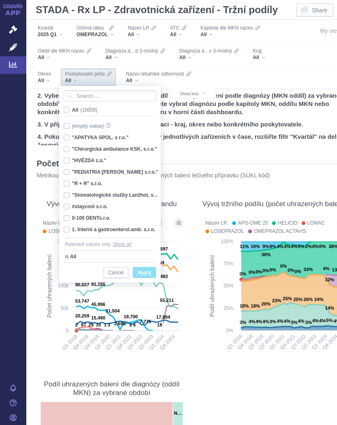
checkbox input "false"
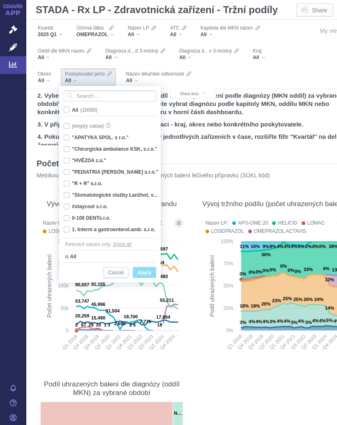
checkbox input "false"
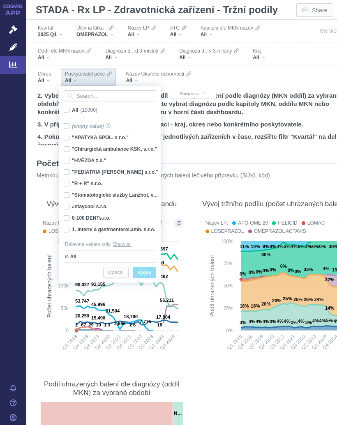
checkbox input "false"
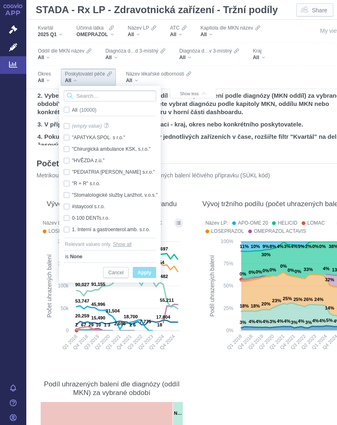
click at [94, 97] on input "Search attribute values" at bounding box center [110, 95] width 92 height 11
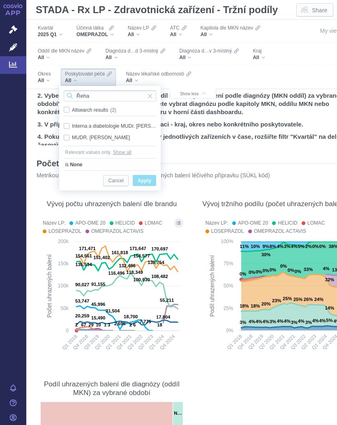
type input "Řeha"
click at [70, 124] on div "Interna a diabetologie MUDr. [PERSON_NAME],s.r.o. Only" at bounding box center [110, 126] width 101 height 12
checkbox input "true"
click at [148, 181] on span "Apply" at bounding box center [145, 181] width 14 height 10
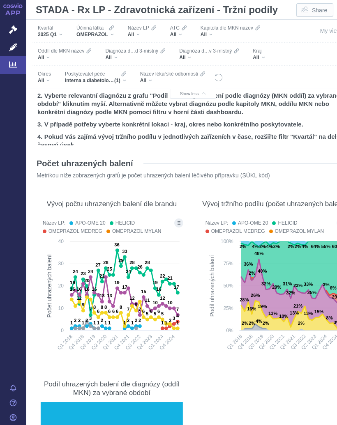
click at [114, 33] on div "OMEPRAZOL" at bounding box center [94, 34] width 37 height 7
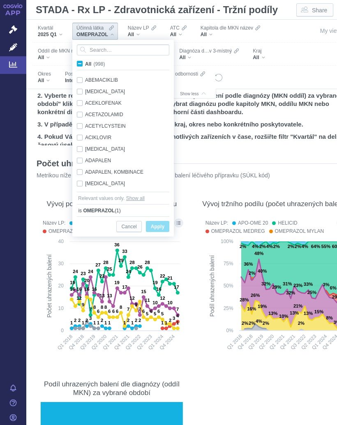
click at [85, 62] on input "All (998)" at bounding box center [87, 62] width 5 height 5
checkbox input "true"
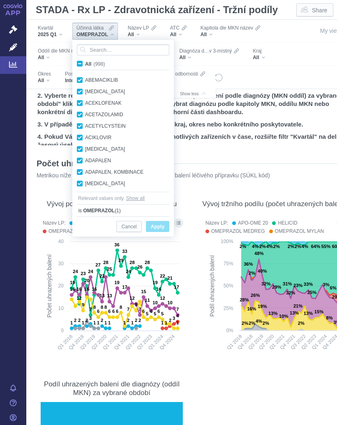
checkbox input "true"
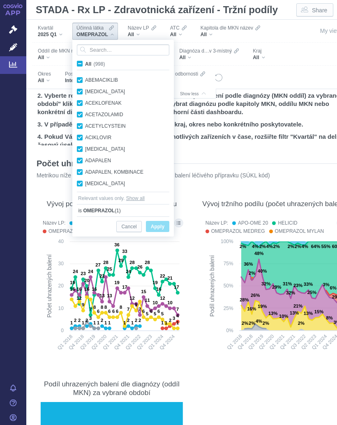
checkbox input "true"
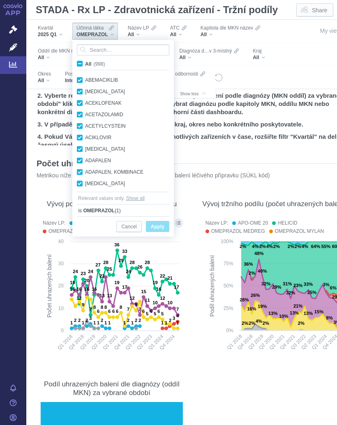
checkbox input "true"
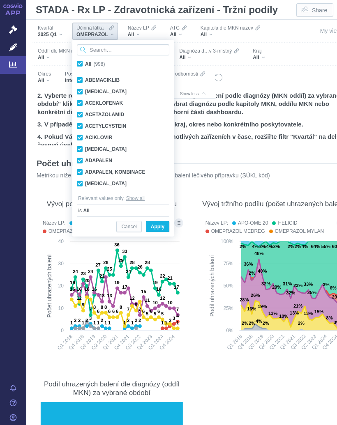
click at [78, 55] on input "Search attribute values" at bounding box center [123, 49] width 92 height 11
click at [83, 62] on label "All (998)" at bounding box center [92, 64] width 33 height 8
click at [85, 62] on input "All (998)" at bounding box center [87, 62] width 5 height 5
checkbox input "false"
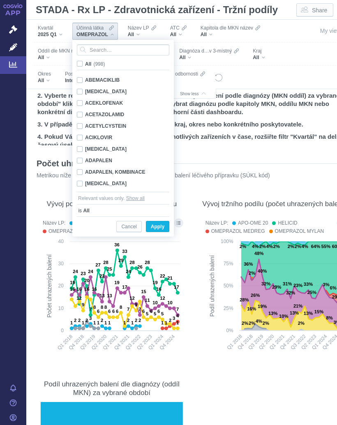
checkbox input "false"
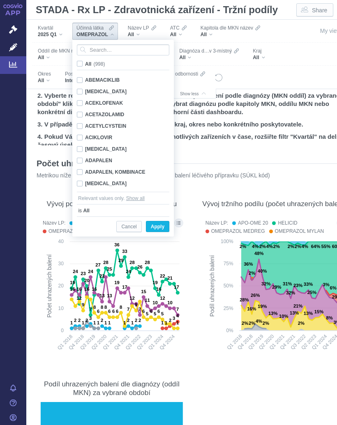
checkbox input "false"
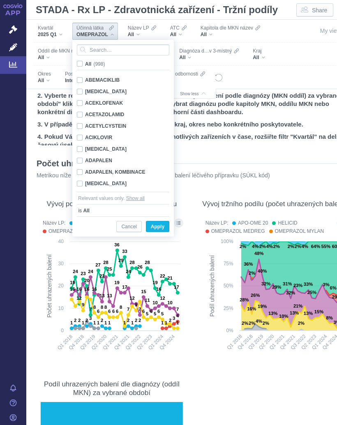
checkbox input "false"
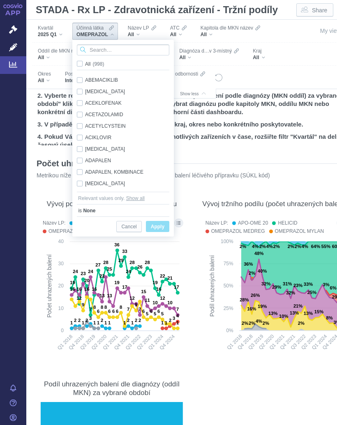
click at [113, 50] on input "Search attribute values" at bounding box center [123, 49] width 92 height 11
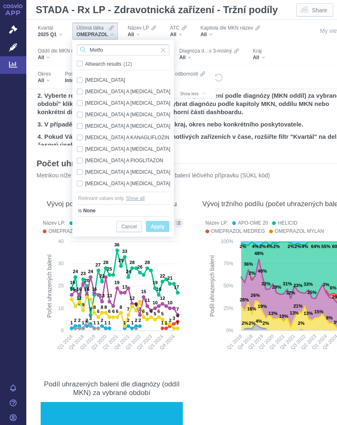
type input "Metfo"
click at [101, 78] on div "METFORMIN Only" at bounding box center [124, 80] width 103 height 12
checkbox input "true"
click at [162, 222] on span "Apply" at bounding box center [158, 227] width 14 height 10
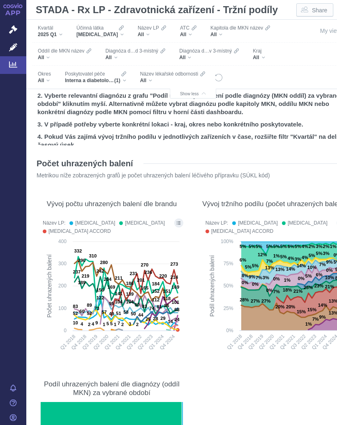
click at [177, 223] on icon "Show all legend items in a dialog" at bounding box center [179, 222] width 4 height 3
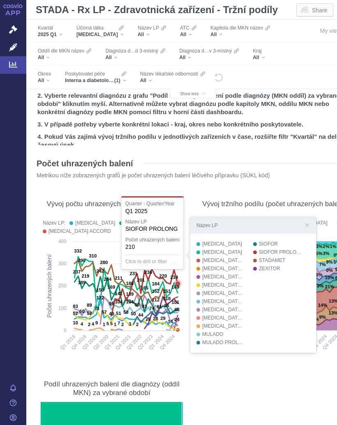
click at [177, 270] on icon at bounding box center [144, 292] width 66 height 47
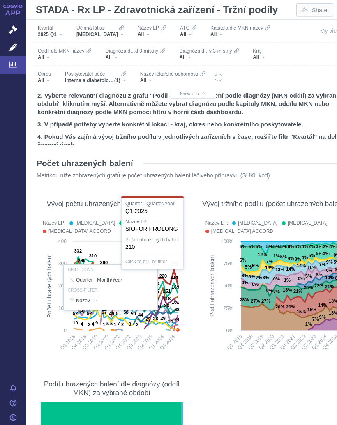
click at [175, 286] on div at bounding box center [112, 287] width 146 height 141
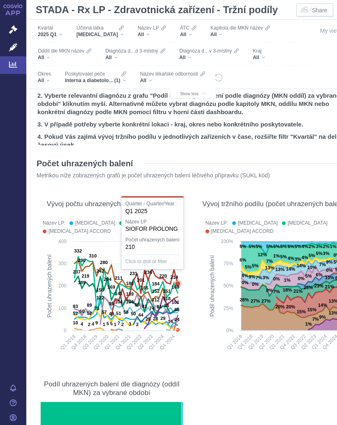
click at [177, 283] on icon at bounding box center [177, 283] width 5 height 5
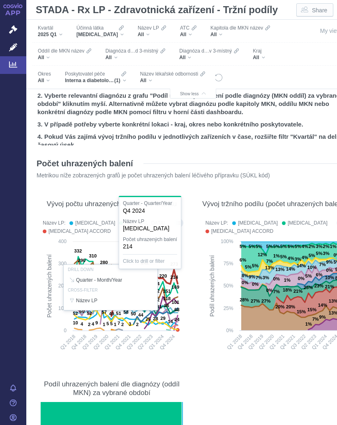
click at [174, 286] on div at bounding box center [112, 287] width 146 height 141
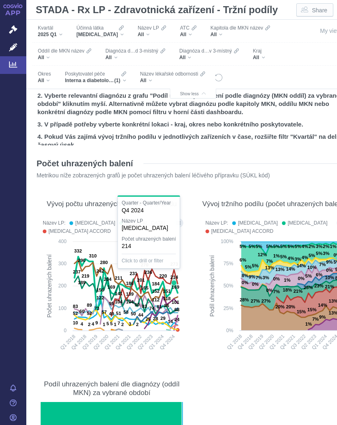
click at [173, 288] on text "169" at bounding box center [175, 287] width 8 height 5
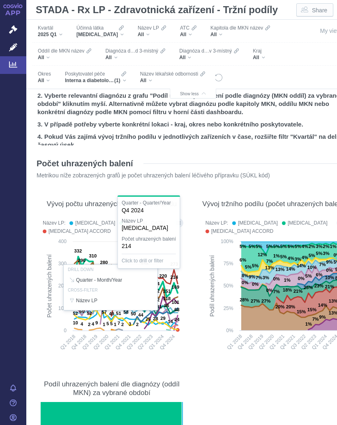
click at [175, 295] on div at bounding box center [112, 287] width 146 height 141
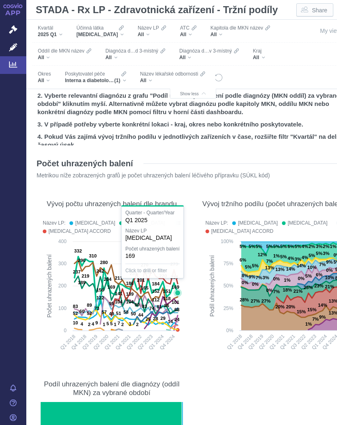
click at [177, 297] on icon at bounding box center [161, 313] width 33 height 32
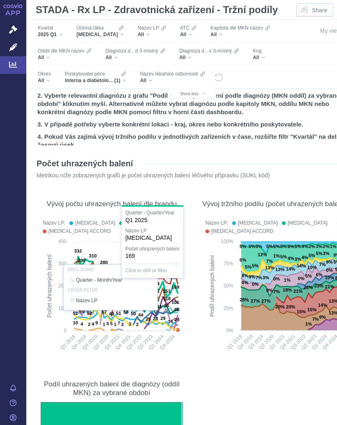
click at [175, 296] on div at bounding box center [112, 287] width 146 height 141
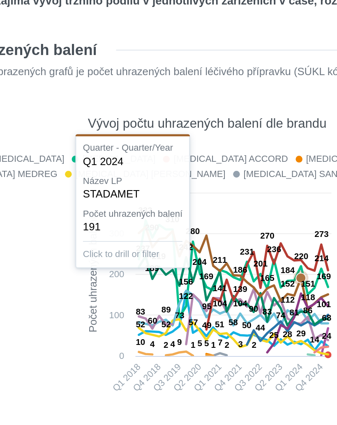
click at [205, 310] on text "58" at bounding box center [207, 312] width 5 height 5
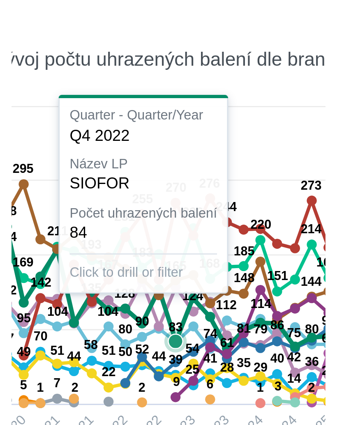
scroll to position [18, 18]
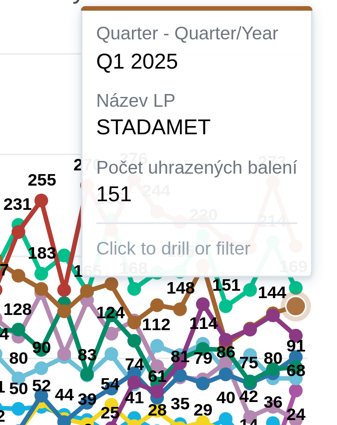
click at [177, 292] on icon at bounding box center [205, 311] width 56 height 39
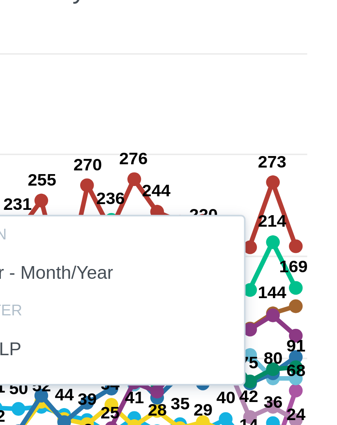
click at [78, 220] on div at bounding box center [174, 290] width 308 height 141
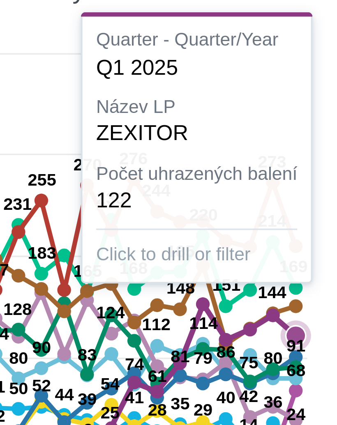
click at [230, 300] on text "91" at bounding box center [232, 302] width 5 height 5
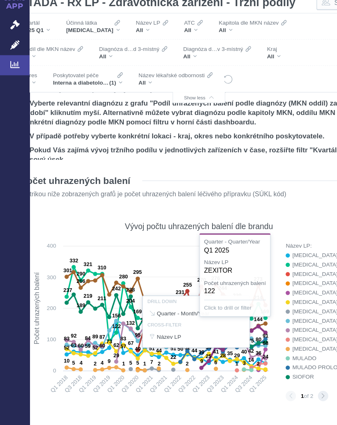
click at [266, 193] on div "Vývoj počtu uhrazených balení dle brandu Created with Highcharts 12.2.0 Počet u…" at bounding box center [174, 277] width 308 height 168
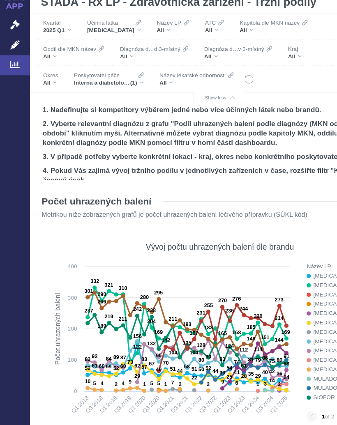
scroll to position [0, 0]
click at [119, 25] on icon "Filters" at bounding box center [121, 28] width 5 height 7
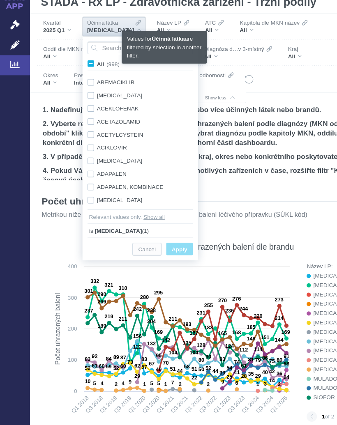
click at [85, 60] on input "All (998)" at bounding box center [87, 62] width 5 height 5
checkbox input "true"
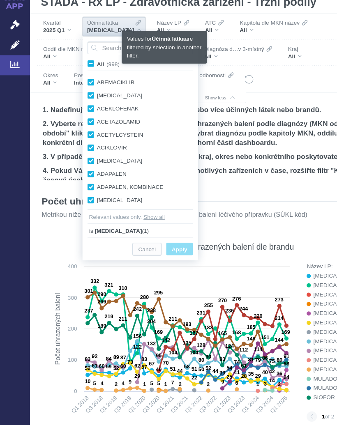
checkbox input "true"
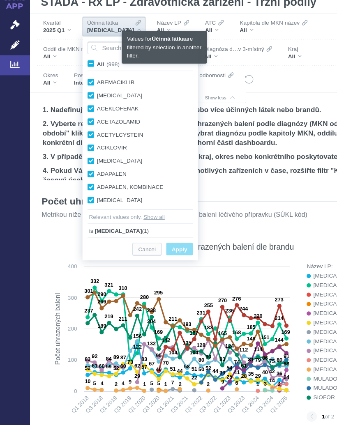
checkbox input "true"
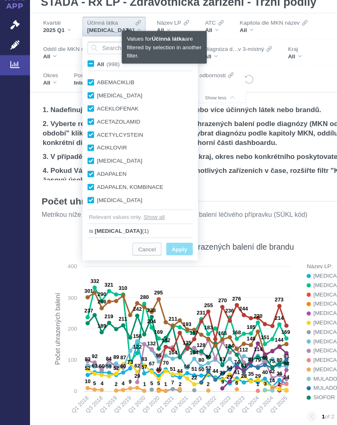
checkbox input "true"
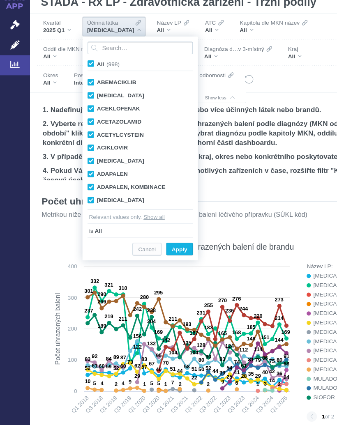
click at [85, 61] on span "All (998)" at bounding box center [95, 64] width 20 height 6
click at [85, 60] on input "All (998)" at bounding box center [87, 62] width 5 height 5
checkbox input "false"
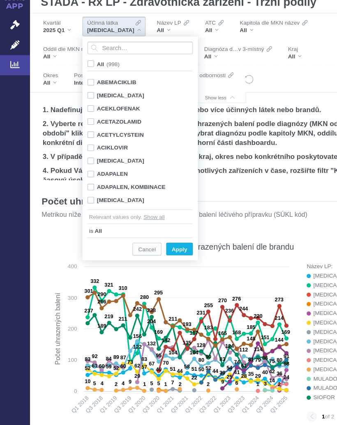
checkbox input "false"
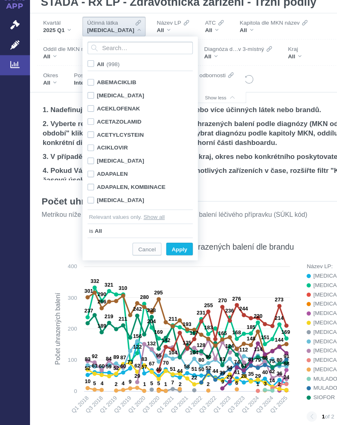
checkbox input "false"
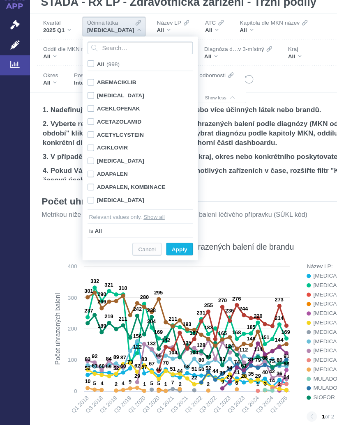
checkbox input "false"
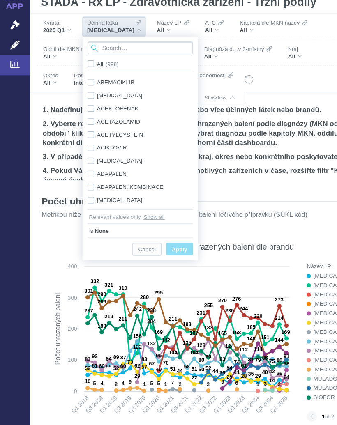
click at [102, 44] on input "Search attribute values" at bounding box center [123, 49] width 92 height 11
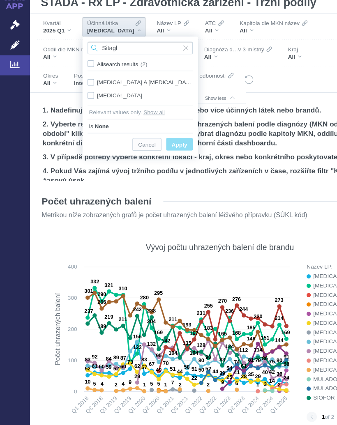
type input "Sitagl"
click at [81, 74] on div "METFORMIN A SITAGLIPTIN Only" at bounding box center [123, 80] width 101 height 12
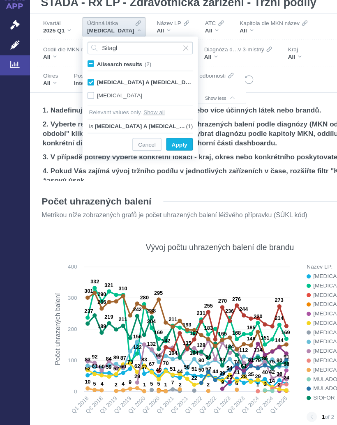
checkbox input "true"
click at [0, 0] on span "Only" at bounding box center [0, 0] width 0 height 0
click at [161, 130] on span "Apply" at bounding box center [158, 135] width 14 height 10
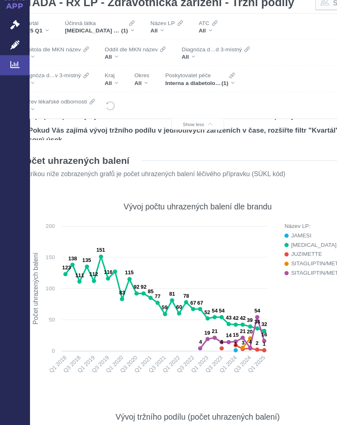
scroll to position [59, 18]
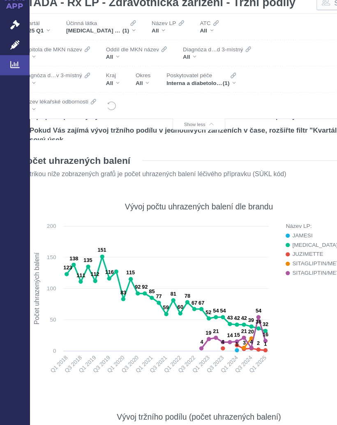
click at [207, 307] on text "1" at bounding box center [208, 309] width 2 height 5
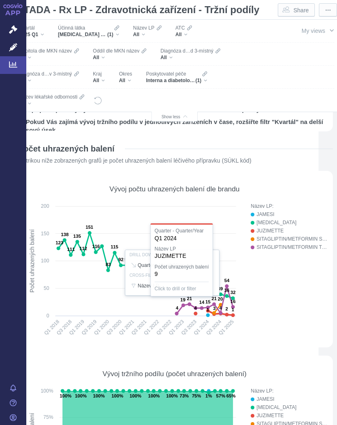
click at [285, 302] on div at bounding box center [174, 272] width 308 height 141
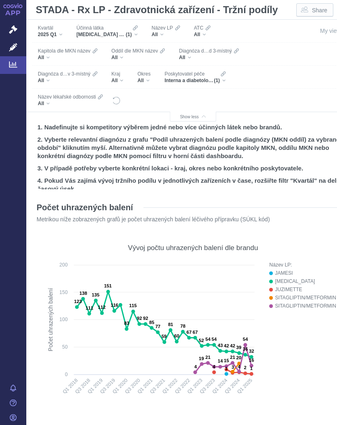
scroll to position [0, 0]
click at [137, 32] on div "METFORMIN A SITAGLIPTIN (1)" at bounding box center [106, 34] width 61 height 7
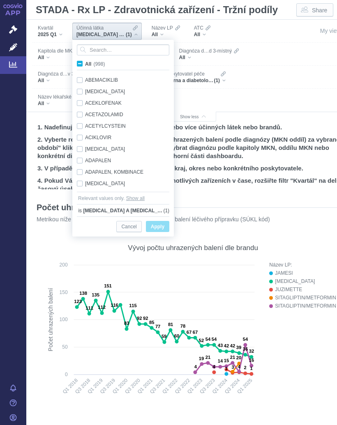
click at [85, 61] on input "All (998)" at bounding box center [87, 62] width 5 height 5
checkbox input "true"
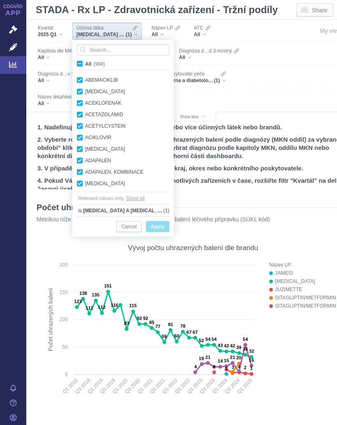
checkbox input "true"
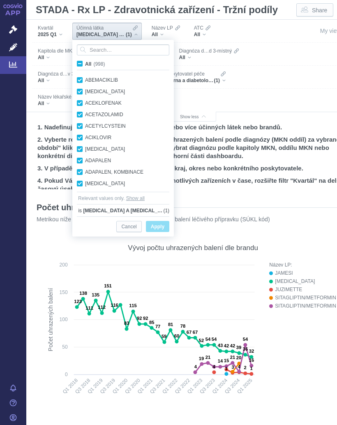
checkbox input "true"
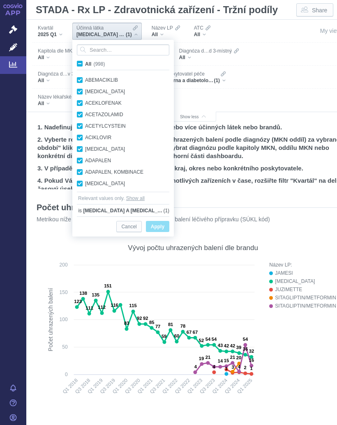
checkbox input "true"
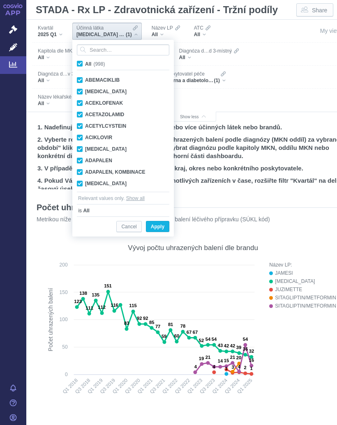
click at [83, 64] on label "All (998)" at bounding box center [92, 64] width 33 height 8
click at [85, 64] on input "All (998)" at bounding box center [87, 62] width 5 height 5
checkbox input "false"
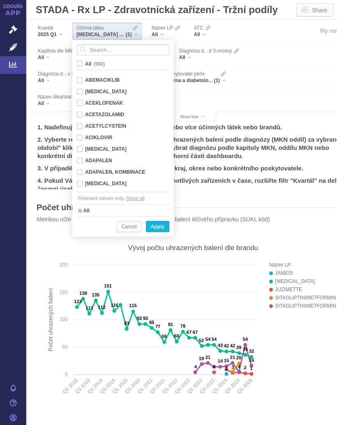
checkbox input "false"
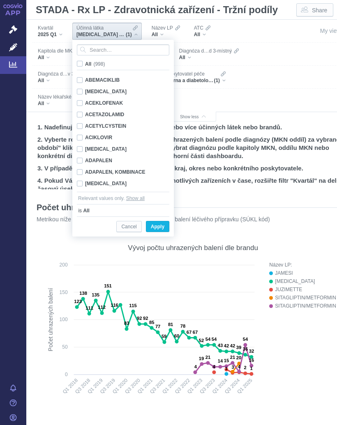
checkbox input "false"
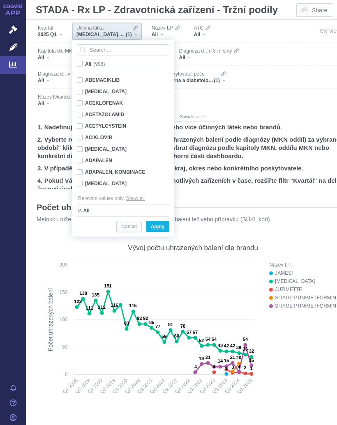
checkbox input "false"
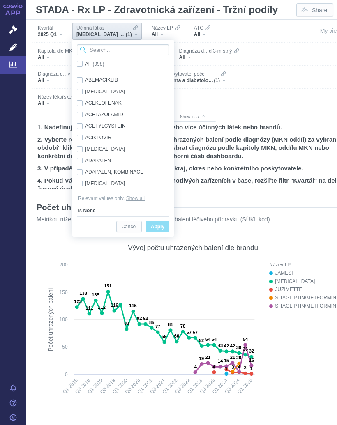
click at [110, 50] on input "Search attribute values" at bounding box center [123, 49] width 92 height 11
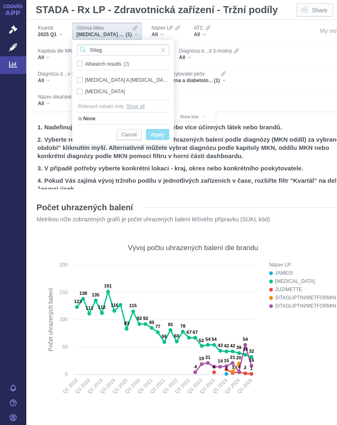
type input "Sitag"
click at [83, 92] on div "SITAGLIPTIN Only" at bounding box center [123, 92] width 101 height 12
checkbox input "true"
click at [0, 0] on span "Only" at bounding box center [0, 0] width 0 height 0
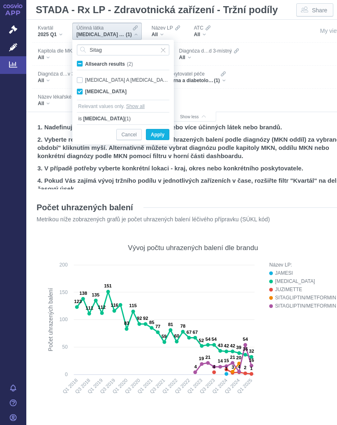
click at [163, 136] on span "Apply" at bounding box center [158, 135] width 14 height 10
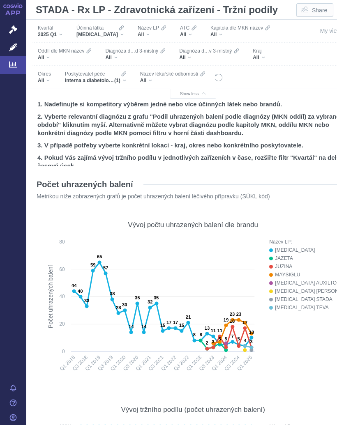
click at [115, 33] on div "Účinná látka SITAGLIPTIN" at bounding box center [99, 31] width 55 height 17
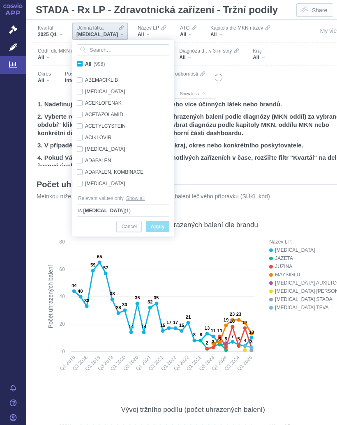
click at [85, 62] on span "All (998)" at bounding box center [95, 64] width 20 height 6
click at [85, 62] on input "All (998)" at bounding box center [87, 62] width 5 height 5
checkbox input "true"
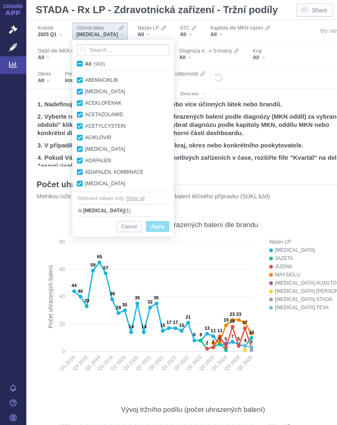
checkbox input "true"
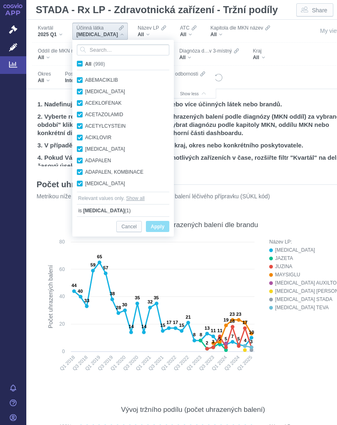
checkbox input "true"
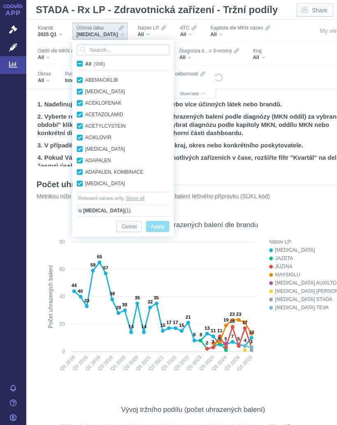
checkbox input "true"
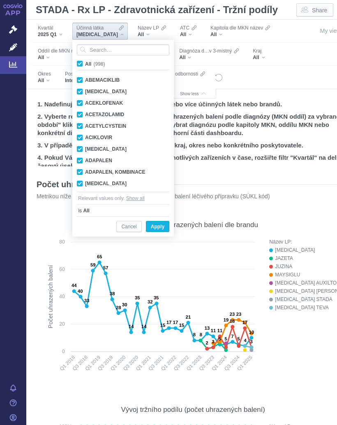
click at [85, 65] on span "All (998)" at bounding box center [95, 64] width 20 height 6
click at [85, 65] on input "All (998)" at bounding box center [87, 62] width 5 height 5
checkbox input "false"
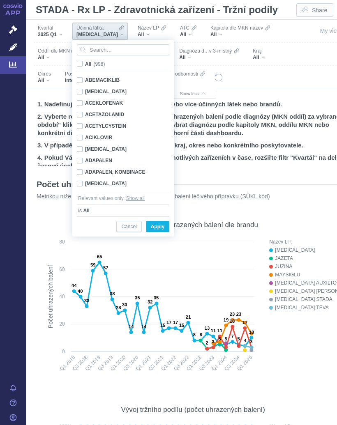
checkbox input "false"
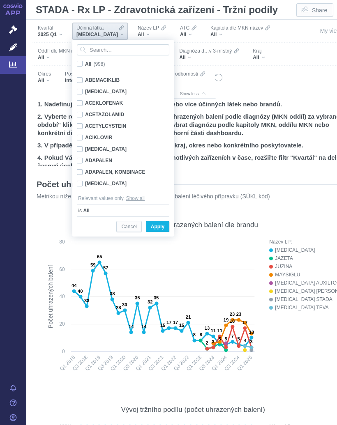
checkbox input "false"
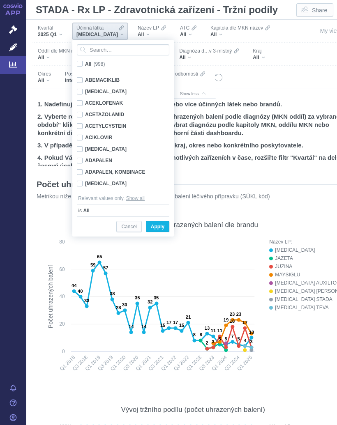
checkbox input "false"
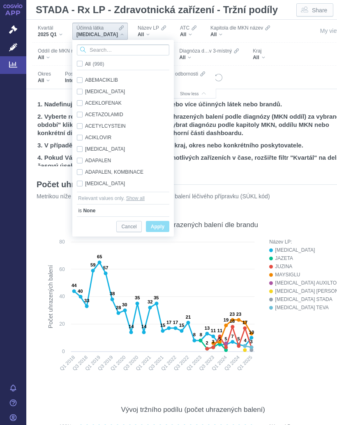
click at [108, 49] on input "Search attribute values" at bounding box center [123, 49] width 92 height 11
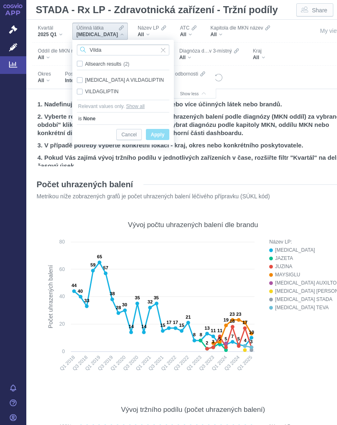
type input "Vilda"
click at [81, 78] on div "METFORMIN A VILDAGLIPTIN Only" at bounding box center [123, 80] width 101 height 12
checkbox input "true"
click at [0, 0] on span "Only" at bounding box center [0, 0] width 0 height 0
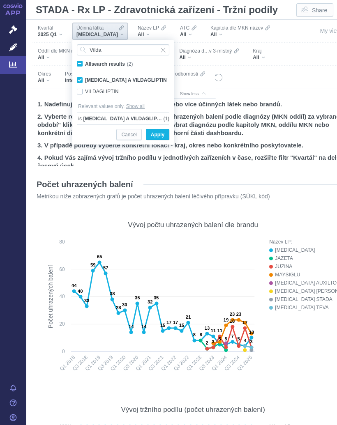
click at [163, 133] on span "Apply" at bounding box center [158, 135] width 14 height 10
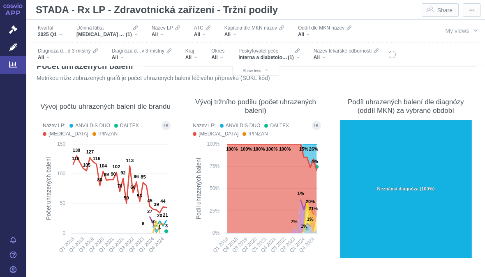
scroll to position [93, 0]
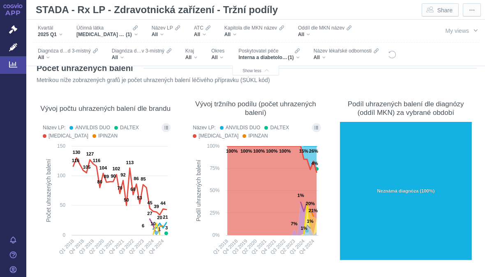
click at [167, 127] on icon "Show all legend items in a dialog" at bounding box center [166, 127] width 4 height 3
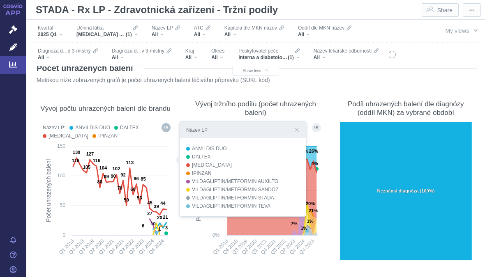
click at [200, 248] on rect at bounding box center [255, 202] width 133 height 121
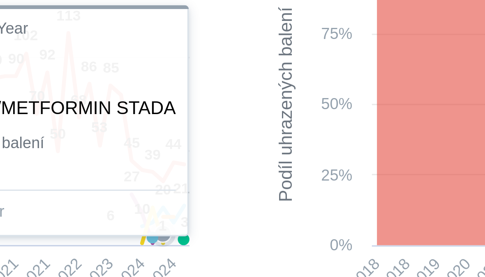
click at [158, 227] on text "1" at bounding box center [159, 229] width 2 height 5
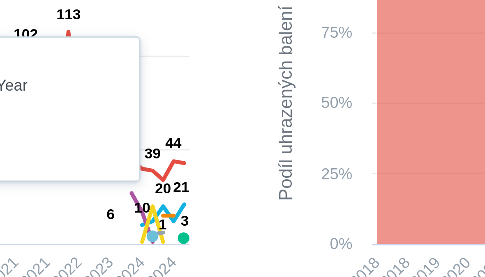
scroll to position [94, 0]
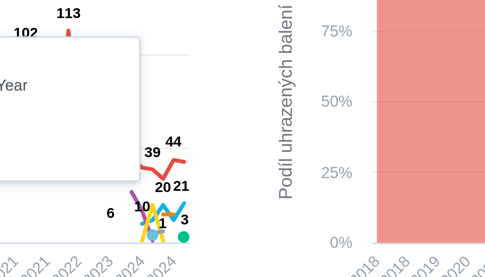
click at [184, 90] on div "Vývoj tržního podílu (počet uhrazených balení) Název LP: ANVILDIS DUO DALTEX EU…" at bounding box center [255, 178] width 142 height 177
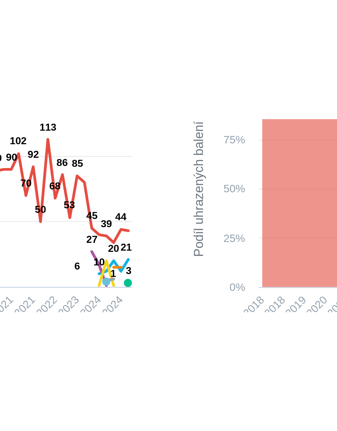
scroll to position [95, 0]
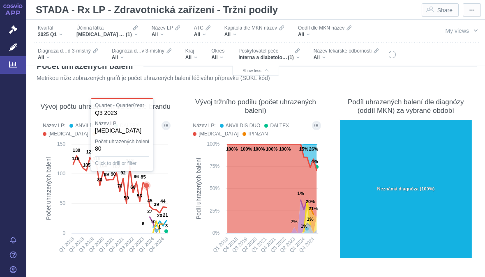
click at [148, 186] on icon at bounding box center [146, 185] width 5 height 5
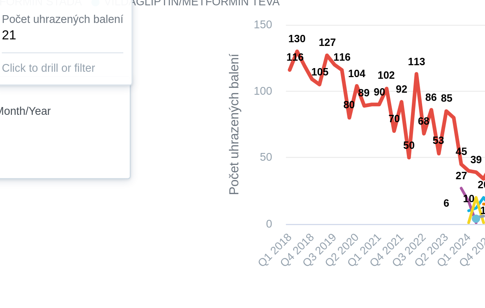
click at [73, 120] on div at bounding box center [256, 190] width 434 height 141
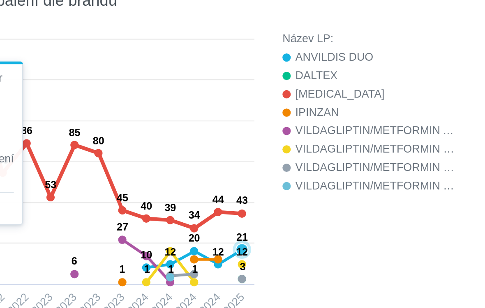
click at [336, 216] on text "12" at bounding box center [376, 218] width 5 height 5
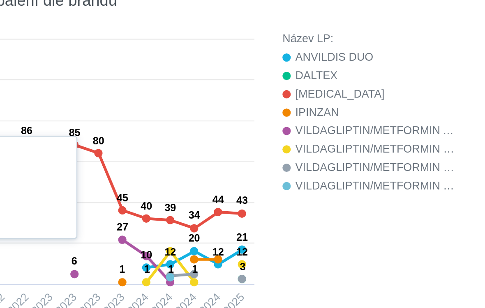
click at [108, 120] on div at bounding box center [256, 190] width 434 height 141
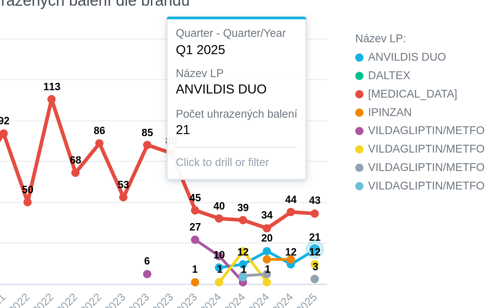
click at [336, 216] on text "12" at bounding box center [376, 218] width 5 height 5
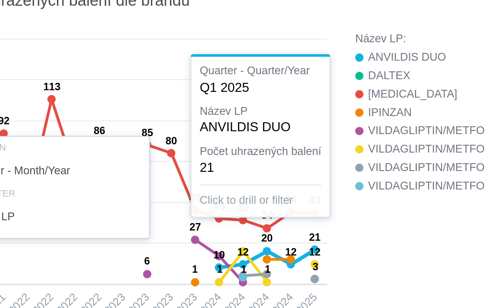
click at [168, 120] on div at bounding box center [256, 190] width 434 height 141
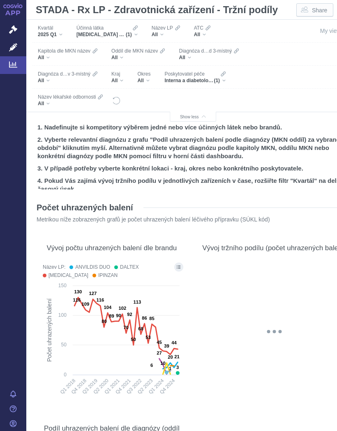
scroll to position [0, 0]
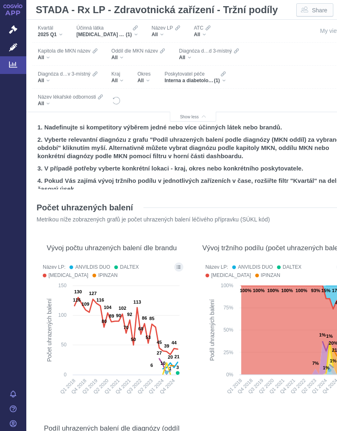
click at [140, 30] on div "Účinná látka METFORMIN A VILDAGLIPTIN (1)" at bounding box center [106, 31] width 69 height 17
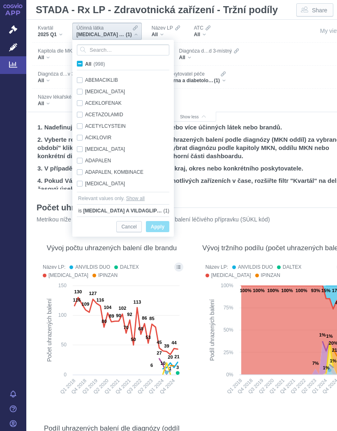
click at [85, 62] on span "All (998)" at bounding box center [95, 64] width 20 height 6
click at [85, 62] on input "All (998)" at bounding box center [87, 62] width 5 height 5
checkbox input "true"
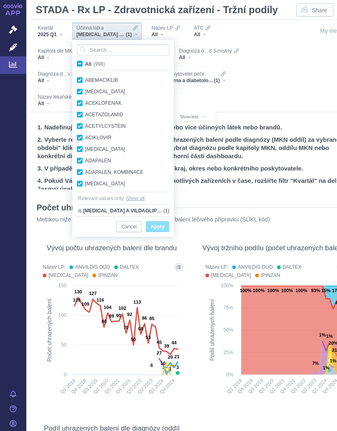
checkbox input "true"
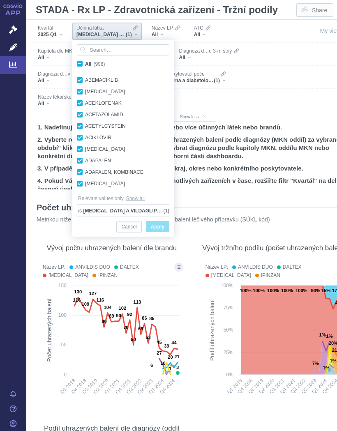
checkbox input "true"
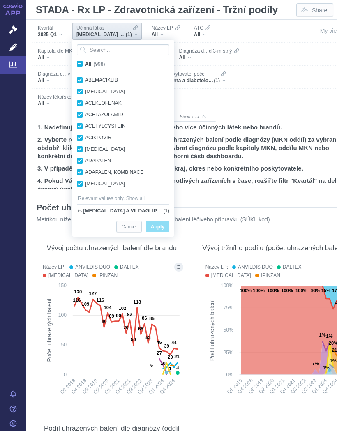
checkbox input "true"
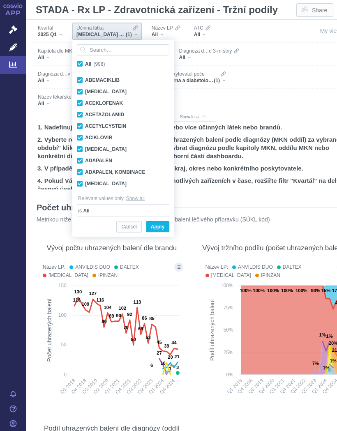
click at [85, 64] on span "All (998)" at bounding box center [95, 64] width 20 height 6
click at [85, 64] on input "All (998)" at bounding box center [87, 62] width 5 height 5
checkbox input "false"
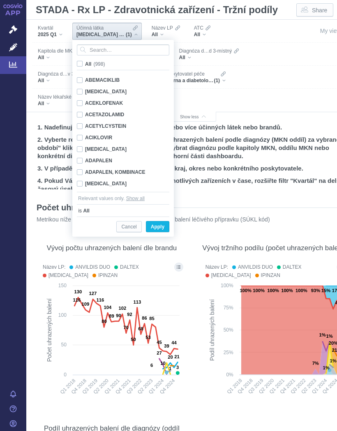
checkbox input "false"
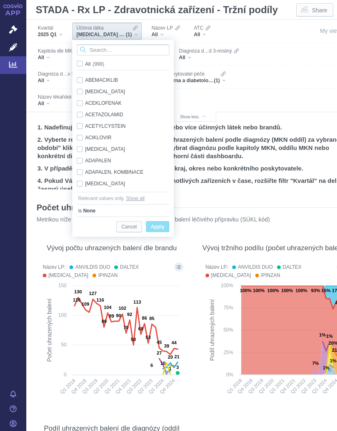
click at [107, 50] on input "Search attribute values" at bounding box center [123, 49] width 92 height 11
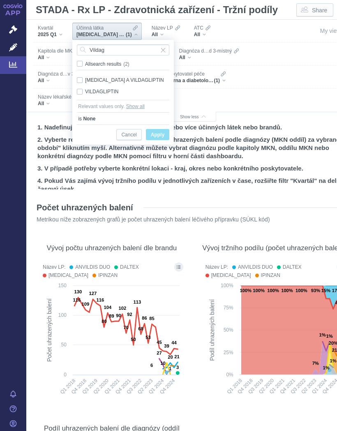
click at [94, 89] on div "VILDAGLIPTIN Only" at bounding box center [123, 92] width 101 height 12
click at [0, 0] on span "Only" at bounding box center [0, 0] width 0 height 0
click at [160, 134] on span "Apply" at bounding box center [158, 135] width 14 height 10
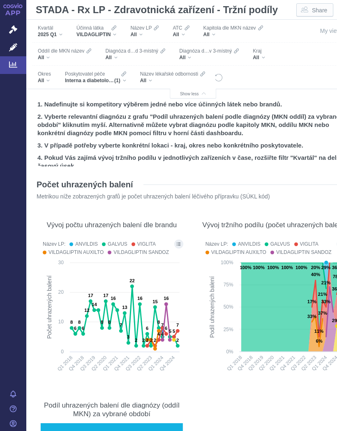
click at [177, 243] on icon "Show all legend items in a dialog" at bounding box center [179, 244] width 4 height 4
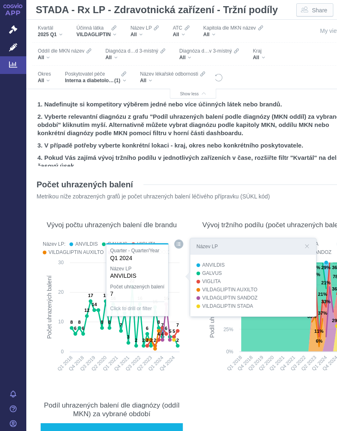
click at [168, 304] on icon at bounding box center [165, 322] width 7 height 36
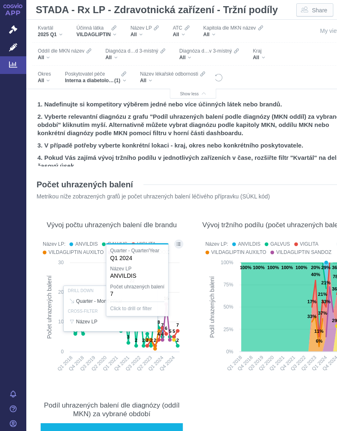
click at [204, 347] on rect at bounding box center [274, 318] width 144 height 121
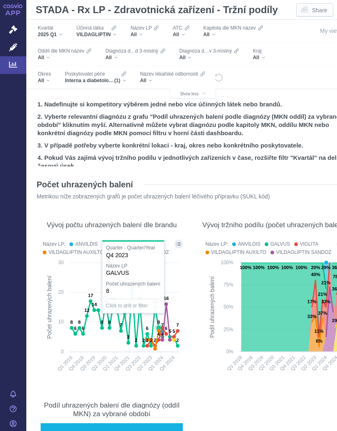
click at [156, 304] on text "15" at bounding box center [154, 301] width 5 height 5
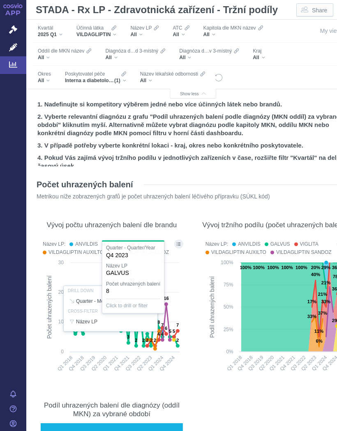
click at [209, 321] on text "Podíl uhrazených balení" at bounding box center [212, 307] width 7 height 62
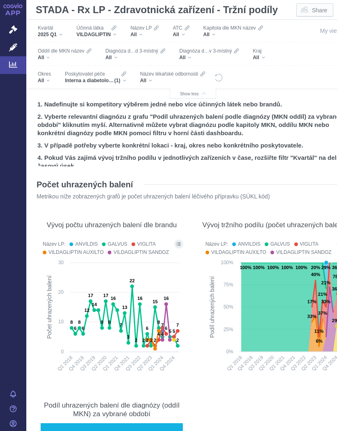
click at [211, 318] on text "Podíl uhrazených balení" at bounding box center [212, 307] width 7 height 62
click at [115, 28] on icon "Filters" at bounding box center [114, 27] width 5 height 5
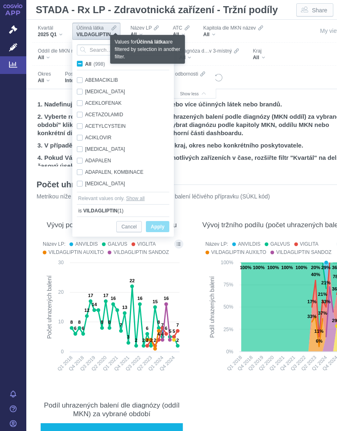
click at [85, 61] on input "All (998)" at bounding box center [87, 62] width 5 height 5
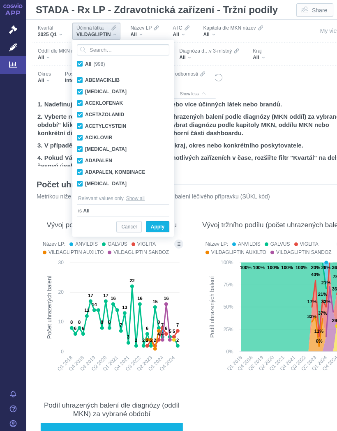
click at [83, 62] on label "All (998)" at bounding box center [92, 64] width 33 height 8
click at [85, 62] on input "All (998)" at bounding box center [87, 62] width 5 height 5
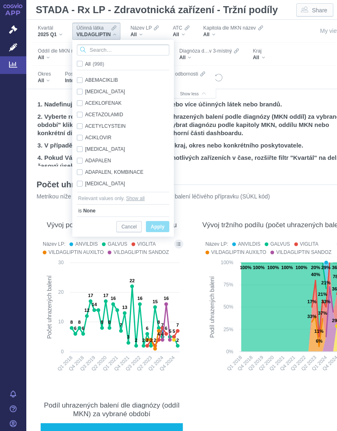
click at [121, 49] on input "Search attribute values" at bounding box center [123, 49] width 92 height 11
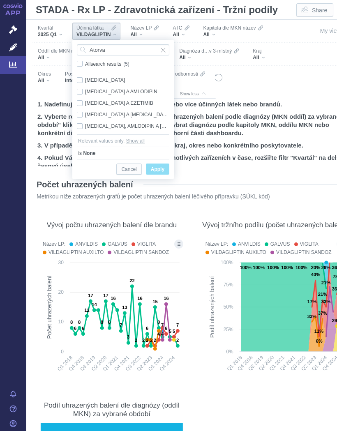
click at [83, 101] on div "ATORVASTATIN A EZETIMIB Only" at bounding box center [123, 103] width 101 height 12
click at [163, 169] on span "Apply" at bounding box center [158, 169] width 14 height 10
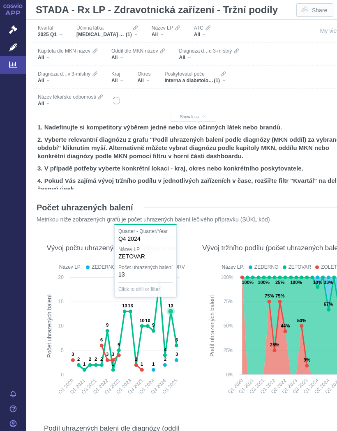
click at [171, 310] on icon at bounding box center [170, 310] width 5 height 5
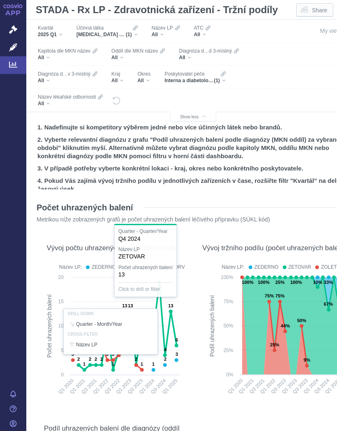
click at [206, 358] on rect at bounding box center [274, 337] width 144 height 129
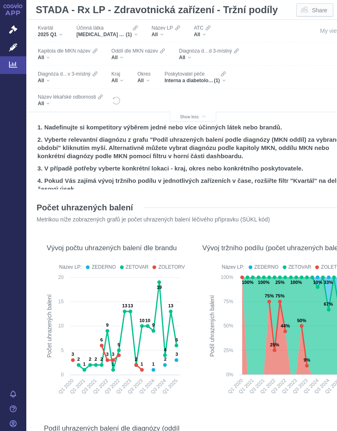
click at [142, 31] on div "Účinná látka ATORVASTATIN A EZETIMIB (1)" at bounding box center [106, 31] width 69 height 17
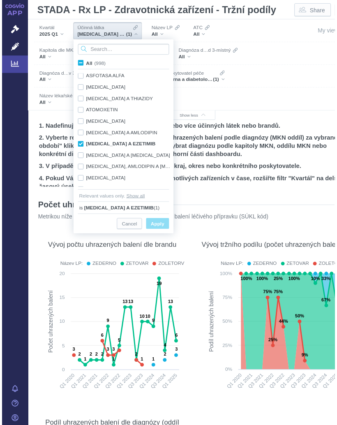
scroll to position [650, 0]
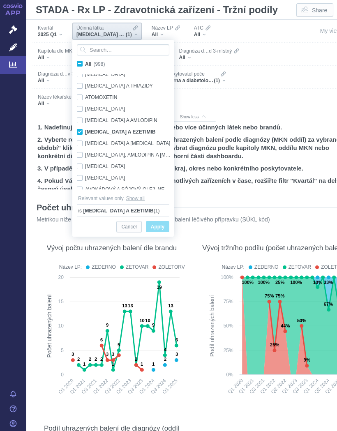
click at [85, 63] on span "All (998)" at bounding box center [95, 64] width 20 height 6
click at [85, 63] on input "All (998)" at bounding box center [87, 62] width 5 height 5
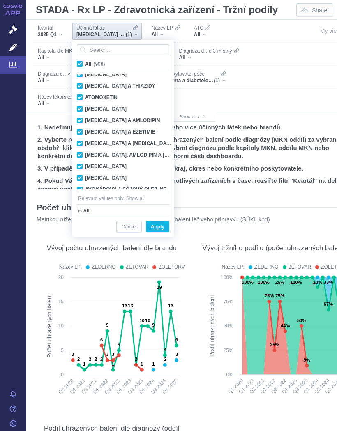
click at [85, 63] on span "All (998)" at bounding box center [95, 64] width 20 height 6
click at [85, 63] on input "All (998)" at bounding box center [87, 62] width 5 height 5
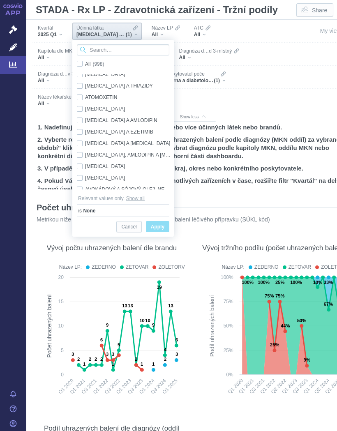
click at [106, 50] on input "Search attribute values" at bounding box center [123, 49] width 92 height 11
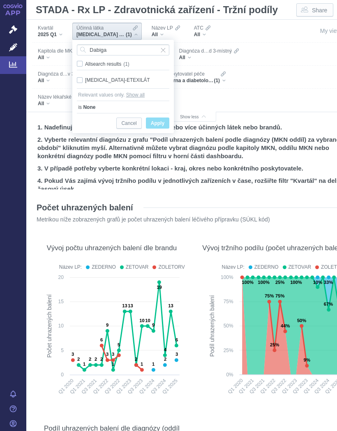
click at [0, 0] on span "Only" at bounding box center [0, 0] width 0 height 0
click at [161, 122] on span "Apply" at bounding box center [158, 123] width 14 height 10
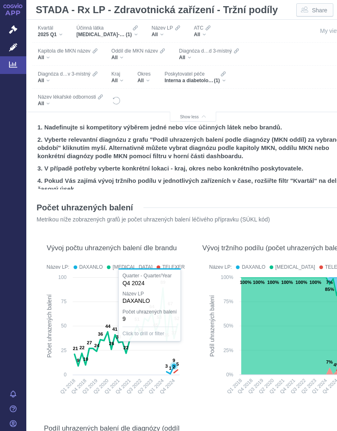
click at [173, 368] on text "2" at bounding box center [174, 366] width 2 height 5
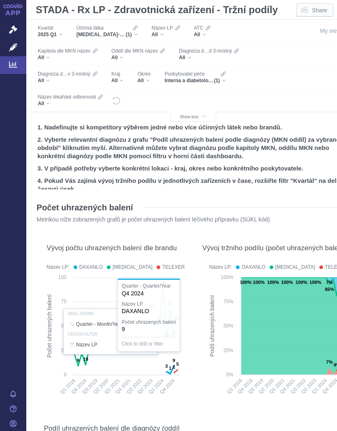
click at [180, 369] on div at bounding box center [112, 331] width 146 height 141
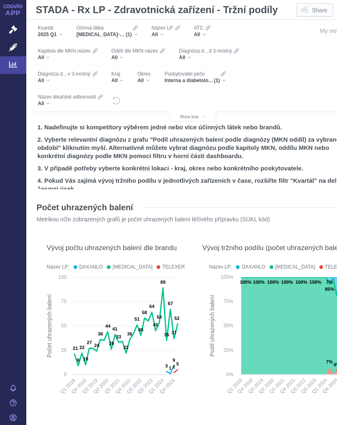
click at [223, 79] on div "Interna a diabetologie MUDr. Řeha,s.r.o. (1)" at bounding box center [194, 80] width 61 height 7
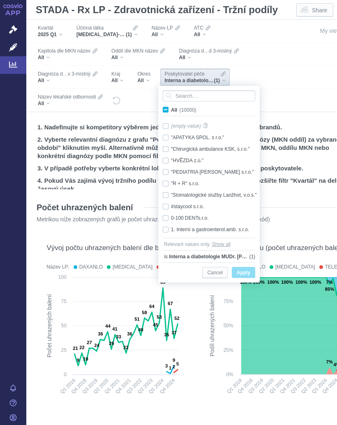
click at [171, 110] on span "All (10000)" at bounding box center [183, 110] width 25 height 6
click at [171, 110] on input "All (10000)" at bounding box center [173, 108] width 5 height 5
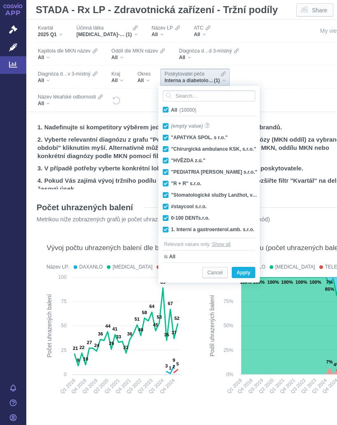
click at [170, 112] on label "All (10000)" at bounding box center [180, 110] width 39 height 8
click at [171, 111] on input "All (10000)" at bounding box center [173, 108] width 5 height 5
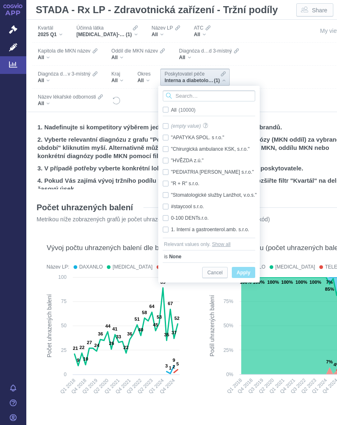
click at [192, 96] on input "Search attribute values" at bounding box center [209, 95] width 92 height 11
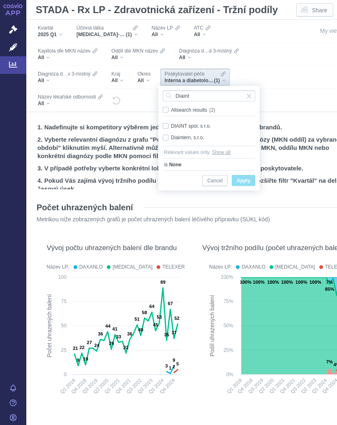
click at [167, 126] on div "DIAINT spol. s r.o. Only" at bounding box center [209, 126] width 101 height 12
click at [0, 0] on span "Only" at bounding box center [0, 0] width 0 height 0
click at [248, 178] on span "Apply" at bounding box center [244, 181] width 14 height 10
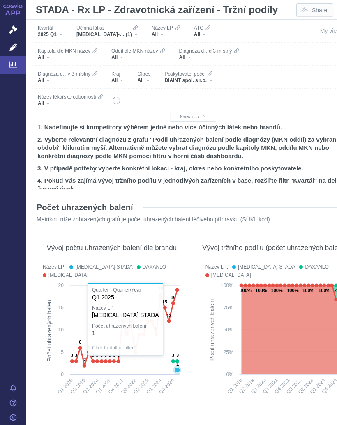
click at [178, 367] on text "1" at bounding box center [177, 364] width 2 height 5
click at [202, 391] on rect at bounding box center [274, 341] width 144 height 121
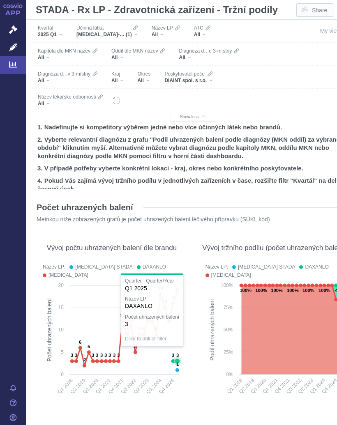
click at [177, 357] on text "3" at bounding box center [177, 355] width 2 height 5
click at [210, 391] on rect at bounding box center [274, 341] width 144 height 121
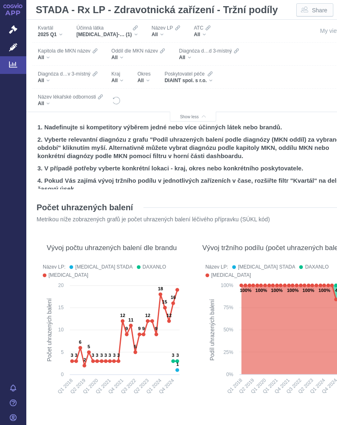
click at [212, 81] on div "Poskytovatel péče DIAINT spol. s r.o." at bounding box center [188, 77] width 56 height 17
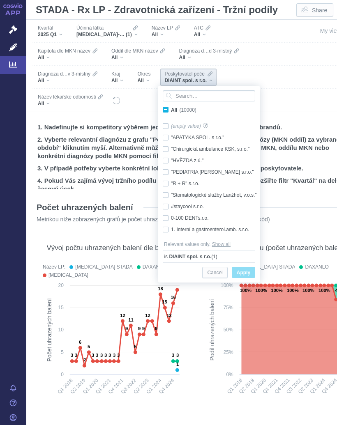
click at [171, 109] on span "All (10000)" at bounding box center [183, 110] width 25 height 6
click at [171, 109] on input "All (10000)" at bounding box center [173, 108] width 5 height 5
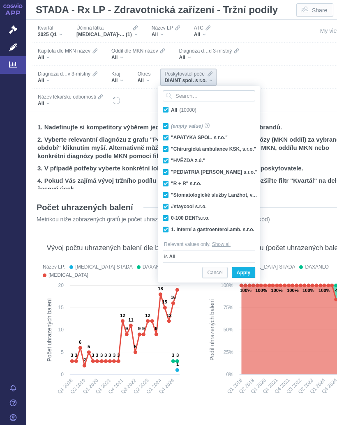
click at [171, 108] on input "All (10000)" at bounding box center [173, 108] width 5 height 5
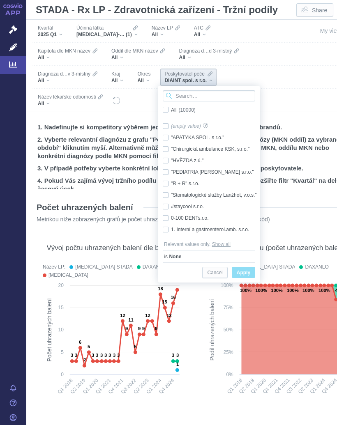
click at [193, 96] on input "Search attribute values" at bounding box center [209, 95] width 92 height 11
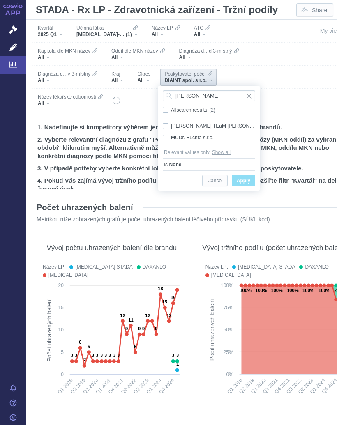
click at [190, 136] on div "MUDr. Buchta s.r.o. Only" at bounding box center [209, 138] width 101 height 12
click at [0, 0] on span "Only" at bounding box center [0, 0] width 0 height 0
click at [250, 177] on span "Apply" at bounding box center [244, 181] width 14 height 10
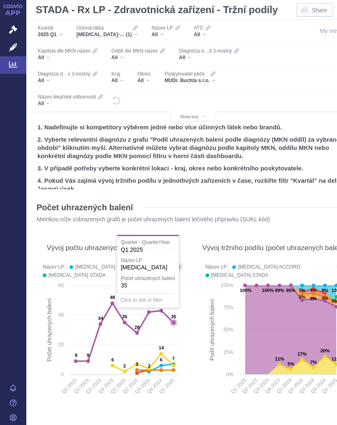
click at [173, 318] on icon at bounding box center [124, 332] width 97 height 58
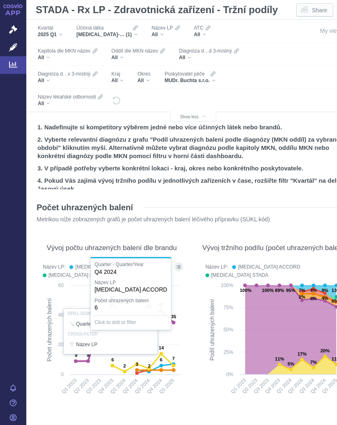
click at [159, 360] on div at bounding box center [112, 331] width 146 height 141
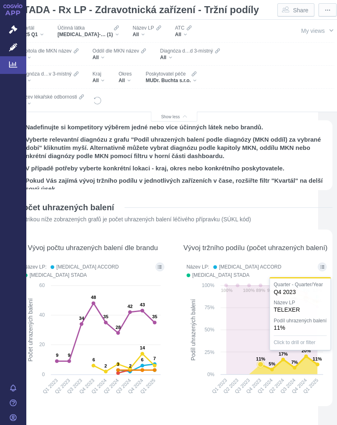
scroll to position [0, 18]
click at [197, 388] on rect at bounding box center [256, 341] width 144 height 121
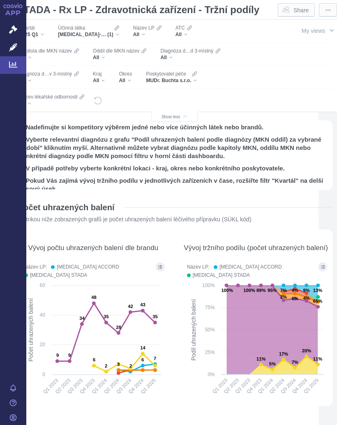
click at [195, 391] on rect at bounding box center [256, 341] width 144 height 121
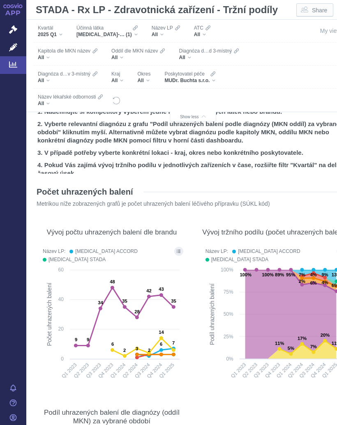
scroll to position [16, 0]
click at [216, 79] on div "Poskytovatel péče MUDr. Buchta s.r.o." at bounding box center [189, 77] width 59 height 17
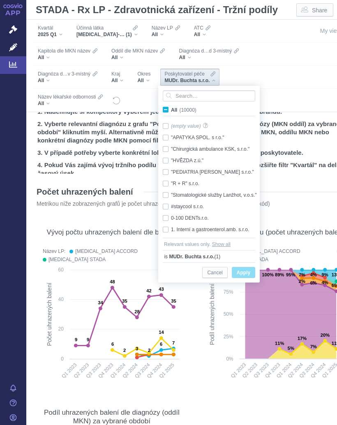
click at [169, 110] on label "All (10000)" at bounding box center [180, 110] width 39 height 8
click at [171, 110] on input "All (10000)" at bounding box center [173, 108] width 5 height 5
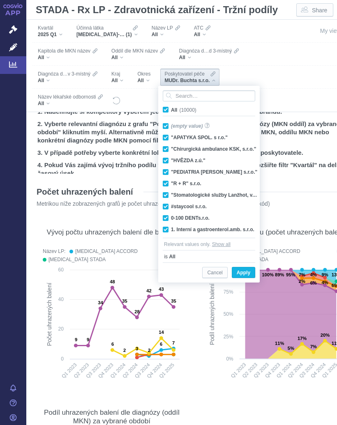
click at [171, 110] on span "All (10000)" at bounding box center [183, 110] width 25 height 6
click at [171, 110] on input "All (10000)" at bounding box center [173, 108] width 5 height 5
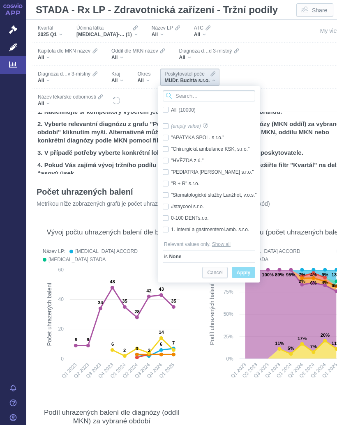
click at [188, 95] on input "Search attribute values" at bounding box center [209, 95] width 92 height 11
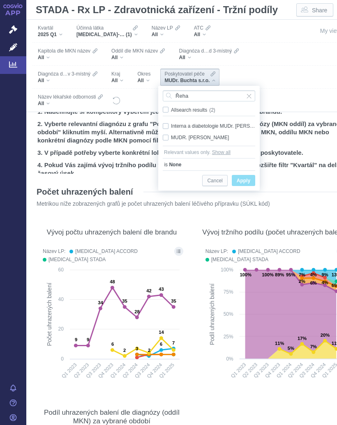
click at [199, 124] on div "Interna a diabetologie MUDr. [PERSON_NAME],s.r.o. Only" at bounding box center [209, 126] width 101 height 12
click at [246, 177] on span "Apply" at bounding box center [244, 181] width 14 height 10
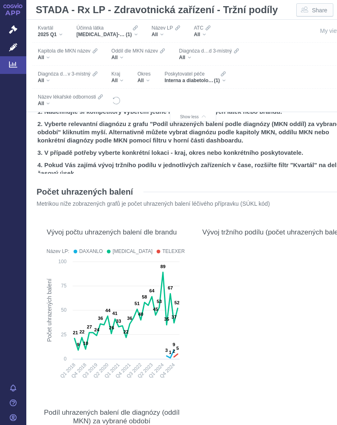
click at [139, 34] on div "Účinná látka DABIGATRAN-ETEXILÁT (1)" at bounding box center [106, 31] width 69 height 17
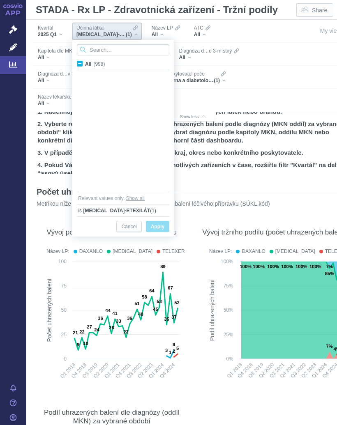
scroll to position [1961, 0]
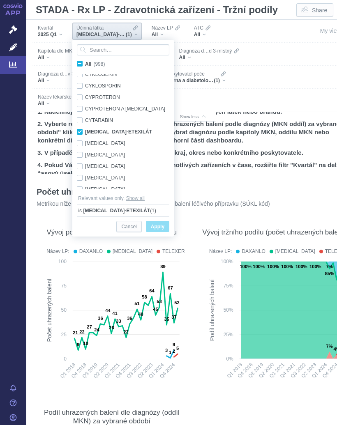
click at [85, 64] on span "All (998)" at bounding box center [95, 64] width 20 height 6
click at [85, 64] on input "All (998)" at bounding box center [87, 62] width 5 height 5
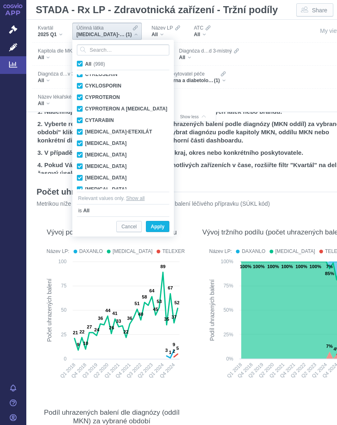
click at [85, 64] on span "All (998)" at bounding box center [95, 64] width 20 height 6
click at [85, 64] on input "All (998)" at bounding box center [87, 62] width 5 height 5
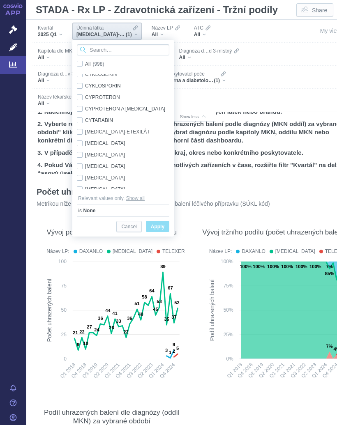
click at [110, 49] on input "Search attribute values" at bounding box center [123, 49] width 92 height 11
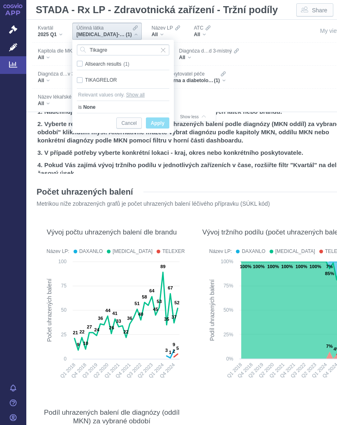
click at [108, 80] on div "TIKAGRELOR Only" at bounding box center [123, 80] width 101 height 12
click at [0, 0] on span "Only" at bounding box center [0, 0] width 0 height 0
click at [161, 120] on span "Apply" at bounding box center [158, 123] width 14 height 10
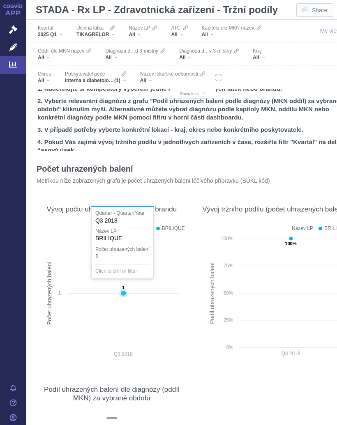
click at [124, 290] on text "1" at bounding box center [123, 287] width 2 height 5
click at [113, 31] on div "TIKAGRELOR" at bounding box center [95, 34] width 38 height 7
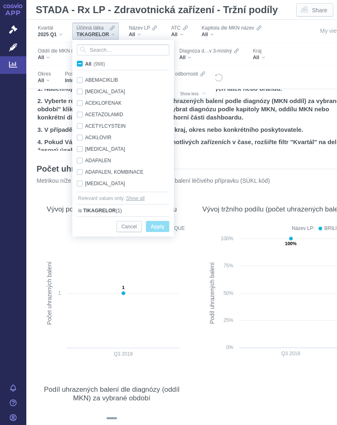
click at [83, 64] on label "All (998)" at bounding box center [92, 64] width 33 height 8
click at [85, 64] on input "All (998)" at bounding box center [87, 62] width 5 height 5
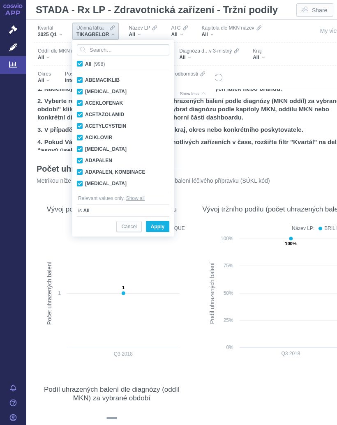
click at [83, 66] on label "All (998)" at bounding box center [92, 64] width 33 height 8
click at [85, 65] on input "All (998)" at bounding box center [87, 62] width 5 height 5
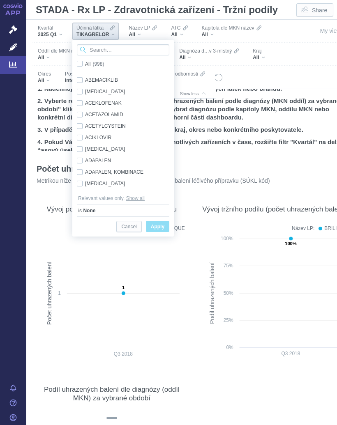
click at [112, 51] on input "Search attribute values" at bounding box center [123, 49] width 92 height 11
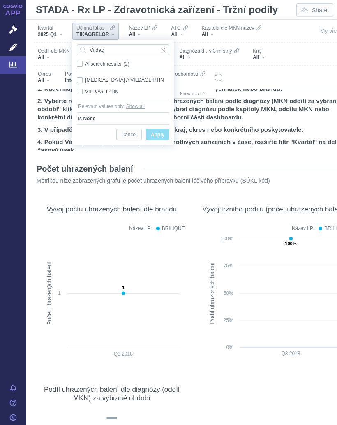
click at [136, 79] on div "METFORMIN A VILDAGLIPTIN Only" at bounding box center [123, 80] width 101 height 12
click at [110, 89] on div "VILDAGLIPTIN Only" at bounding box center [123, 92] width 101 height 12
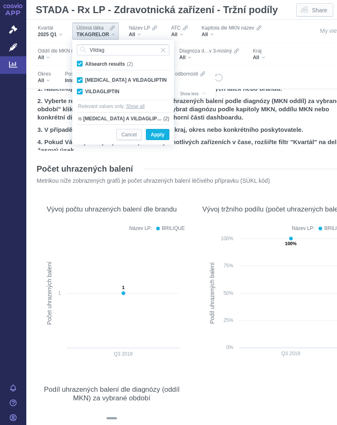
click at [163, 134] on span "Apply" at bounding box center [158, 135] width 14 height 10
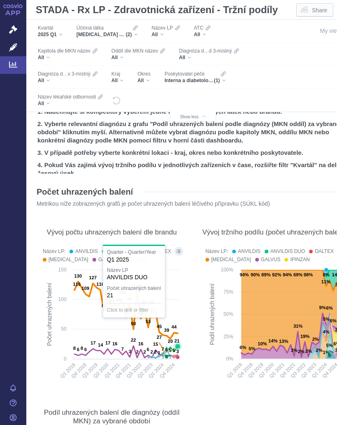
click at [176, 347] on icon at bounding box center [170, 352] width 15 height 11
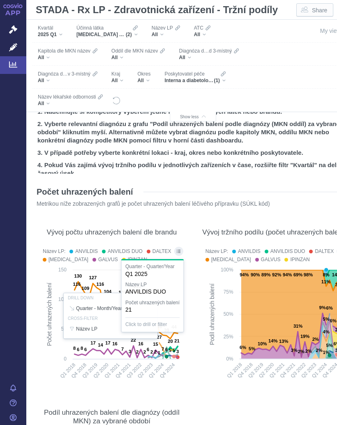
click at [207, 363] on rect at bounding box center [274, 326] width 144 height 121
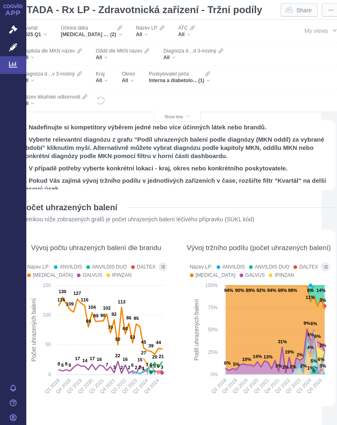
scroll to position [0, 16]
click at [205, 81] on div "Interna a diabetologie MUDr. Řeha,s.r.o. (1)" at bounding box center [178, 80] width 61 height 7
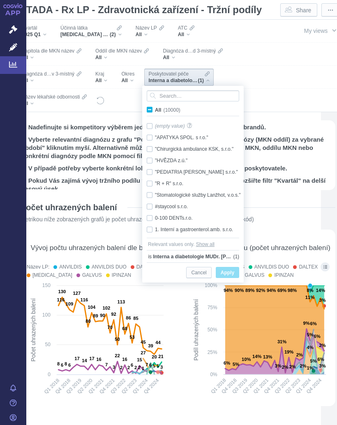
click at [155, 109] on input "All (10000)" at bounding box center [157, 108] width 5 height 5
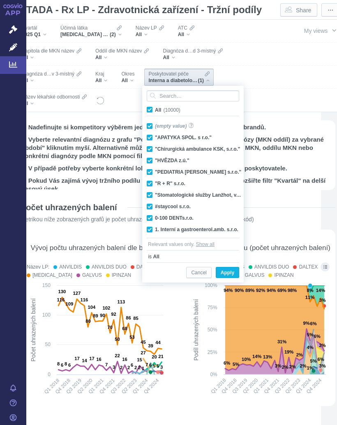
click at [155, 112] on span "All (10000)" at bounding box center [167, 110] width 25 height 6
click at [155, 111] on input "All (10000)" at bounding box center [157, 108] width 5 height 5
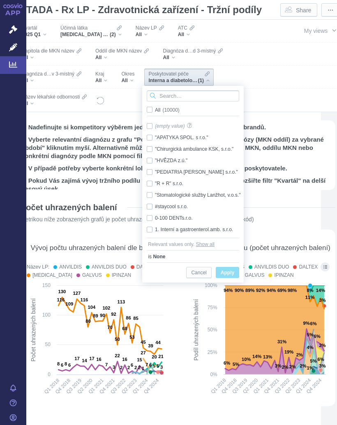
click at [175, 96] on input "Search attribute values" at bounding box center [193, 95] width 92 height 11
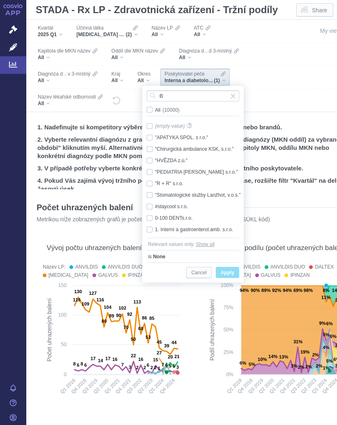
scroll to position [0, 16]
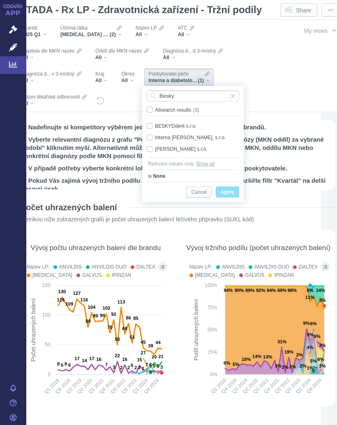
type input "Besky"
click at [194, 139] on div "Interna [PERSON_NAME], s.r.o. Only" at bounding box center [193, 138] width 101 height 12
checkbox input "true"
click at [234, 191] on span "Apply" at bounding box center [228, 192] width 14 height 10
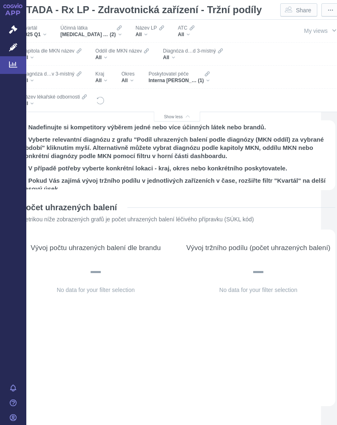
click at [122, 36] on div "[MEDICAL_DATA] A VILDAGLIPTIN, VILDAGLIPTIN (2)" at bounding box center [90, 34] width 61 height 7
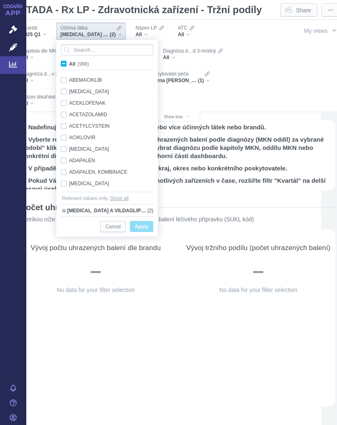
click at [69, 63] on span "All (998)" at bounding box center [79, 64] width 20 height 6
click at [69, 63] on input "All (998)" at bounding box center [71, 62] width 5 height 5
checkbox input "true"
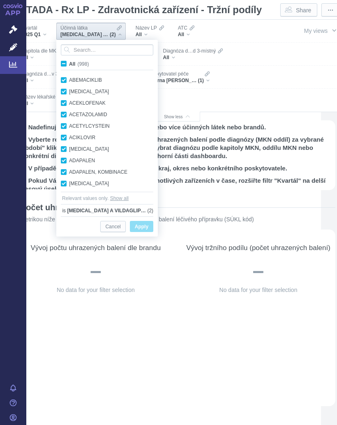
checkbox input "true"
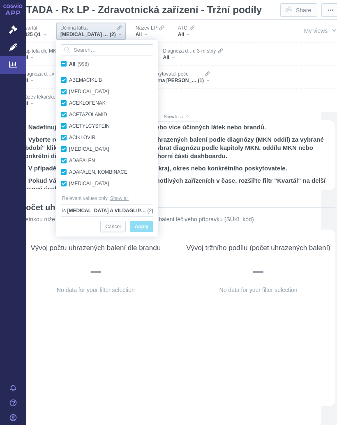
checkbox input "true"
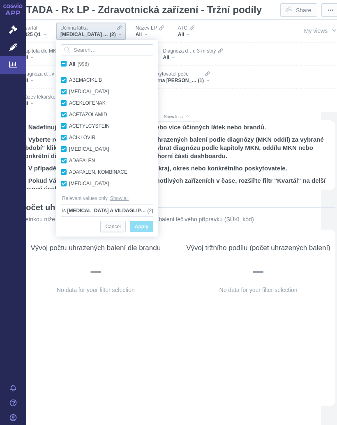
checkbox input "true"
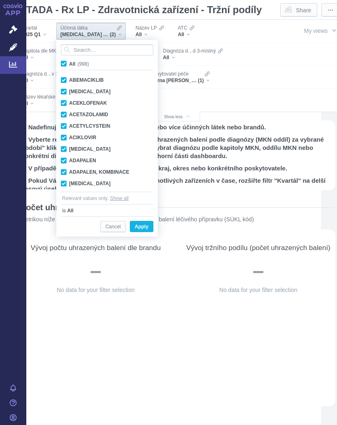
click at [69, 64] on span "All (998)" at bounding box center [79, 64] width 20 height 6
click at [69, 64] on input "All (998)" at bounding box center [71, 62] width 5 height 5
checkbox input "false"
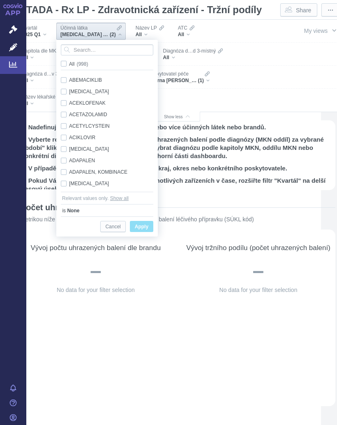
checkbox input "false"
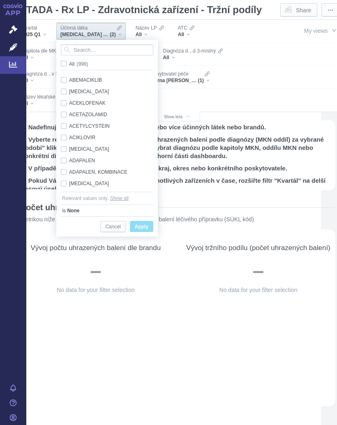
checkbox input "false"
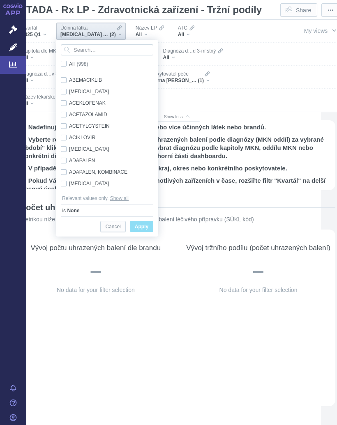
checkbox input "false"
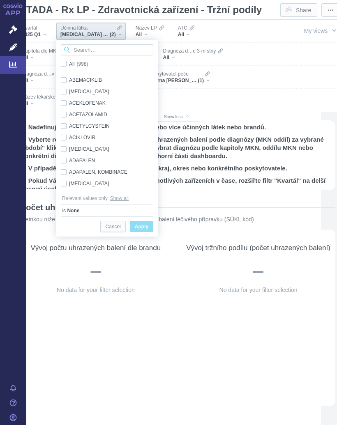
click at [91, 48] on input "Search attribute values" at bounding box center [107, 49] width 92 height 11
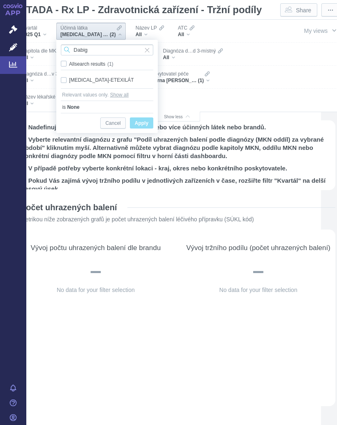
type input "Dabig"
click at [109, 81] on div "[MEDICAL_DATA]-ETEXILÁT Only" at bounding box center [107, 80] width 101 height 12
checkbox input "true"
click at [145, 122] on span "Apply" at bounding box center [142, 123] width 14 height 10
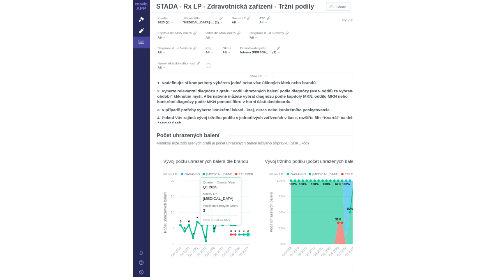
scroll to position [0, 0]
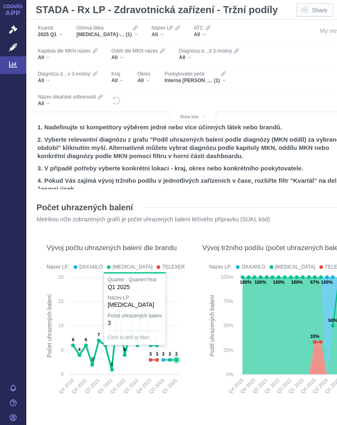
click at [224, 78] on div "Interna [PERSON_NAME], s.r.o. (1)" at bounding box center [194, 80] width 61 height 7
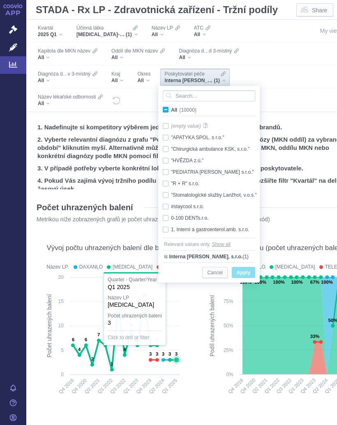
click at [172, 109] on input "All (10000)" at bounding box center [173, 108] width 5 height 5
checkbox input "true"
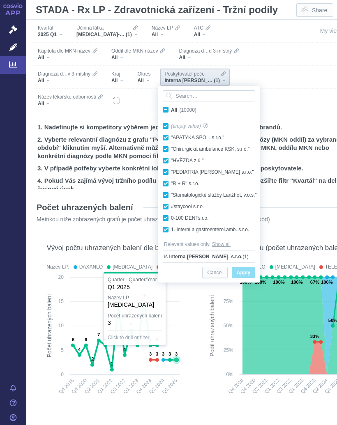
checkbox input "true"
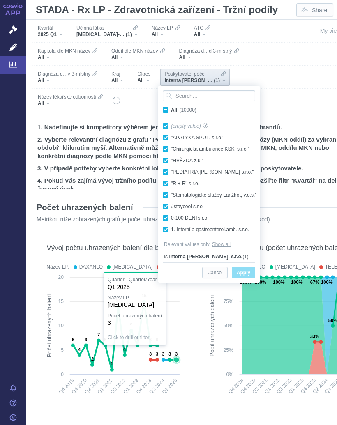
checkbox input "true"
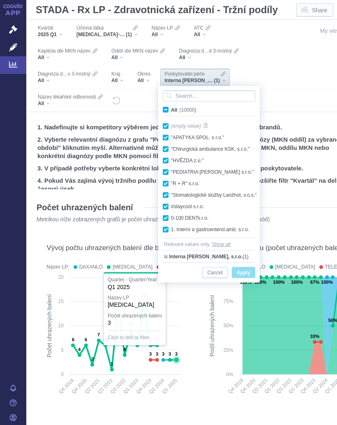
checkbox input "true"
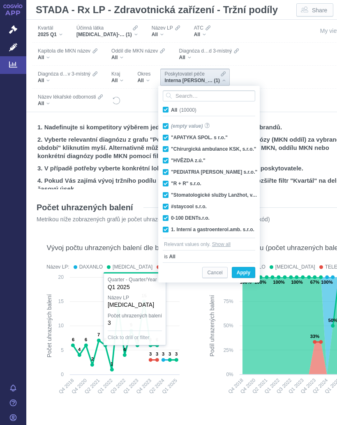
click at [172, 109] on input "All (10000)" at bounding box center [173, 108] width 5 height 5
checkbox input "false"
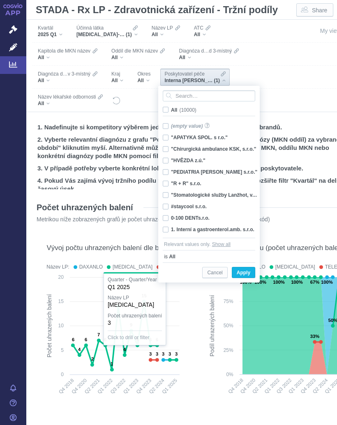
checkbox input "false"
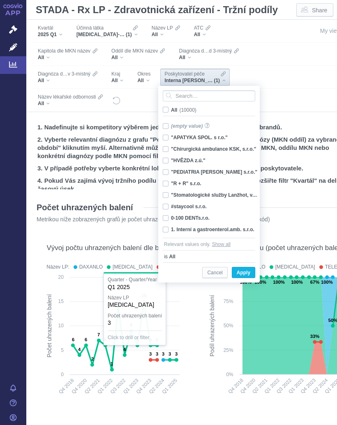
checkbox input "false"
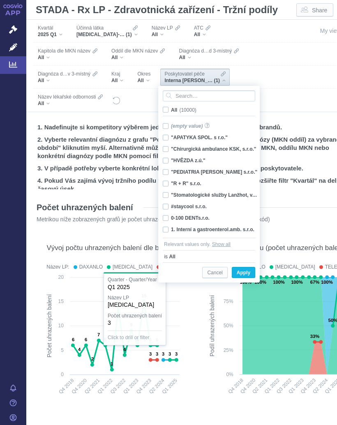
checkbox input "false"
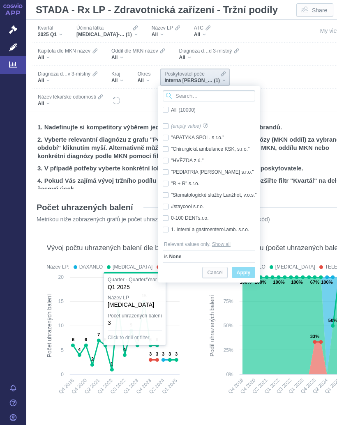
click at [194, 94] on input "Search attribute values" at bounding box center [209, 95] width 92 height 11
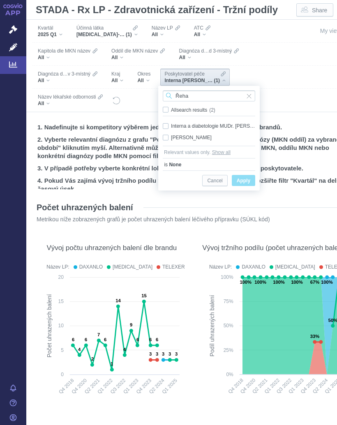
type input "Řeha"
click at [215, 126] on div "Interna a diabetologie MUDr. [PERSON_NAME],s.r.o. Only" at bounding box center [209, 126] width 101 height 12
checkbox input "true"
click at [0, 0] on span "Only" at bounding box center [0, 0] width 0 height 0
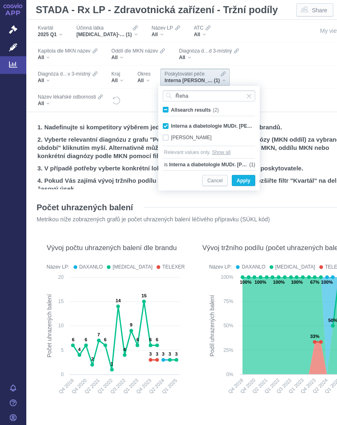
click at [253, 180] on button "Apply" at bounding box center [243, 180] width 23 height 11
